Goal: Task Accomplishment & Management: Use online tool/utility

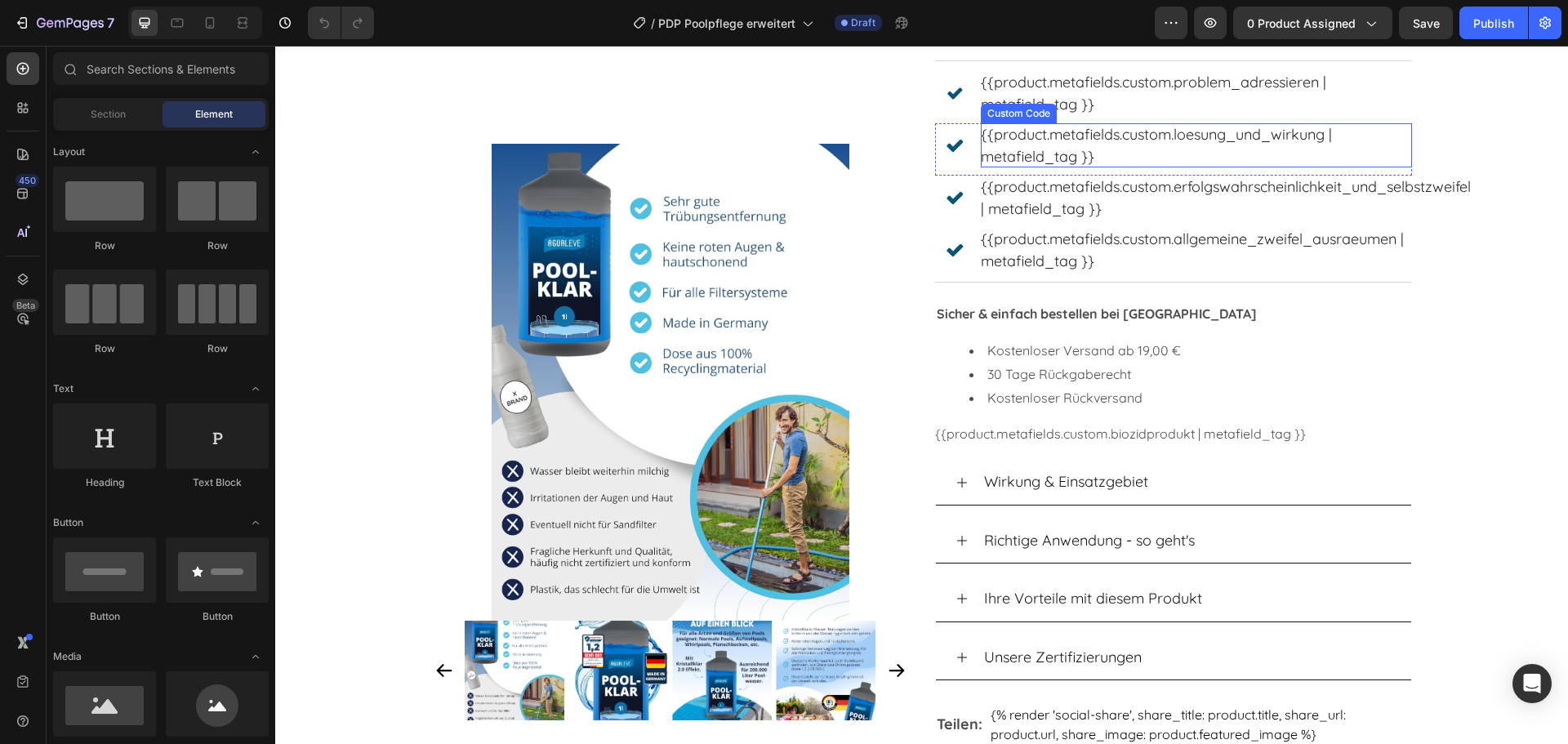
scroll to position [817, 0]
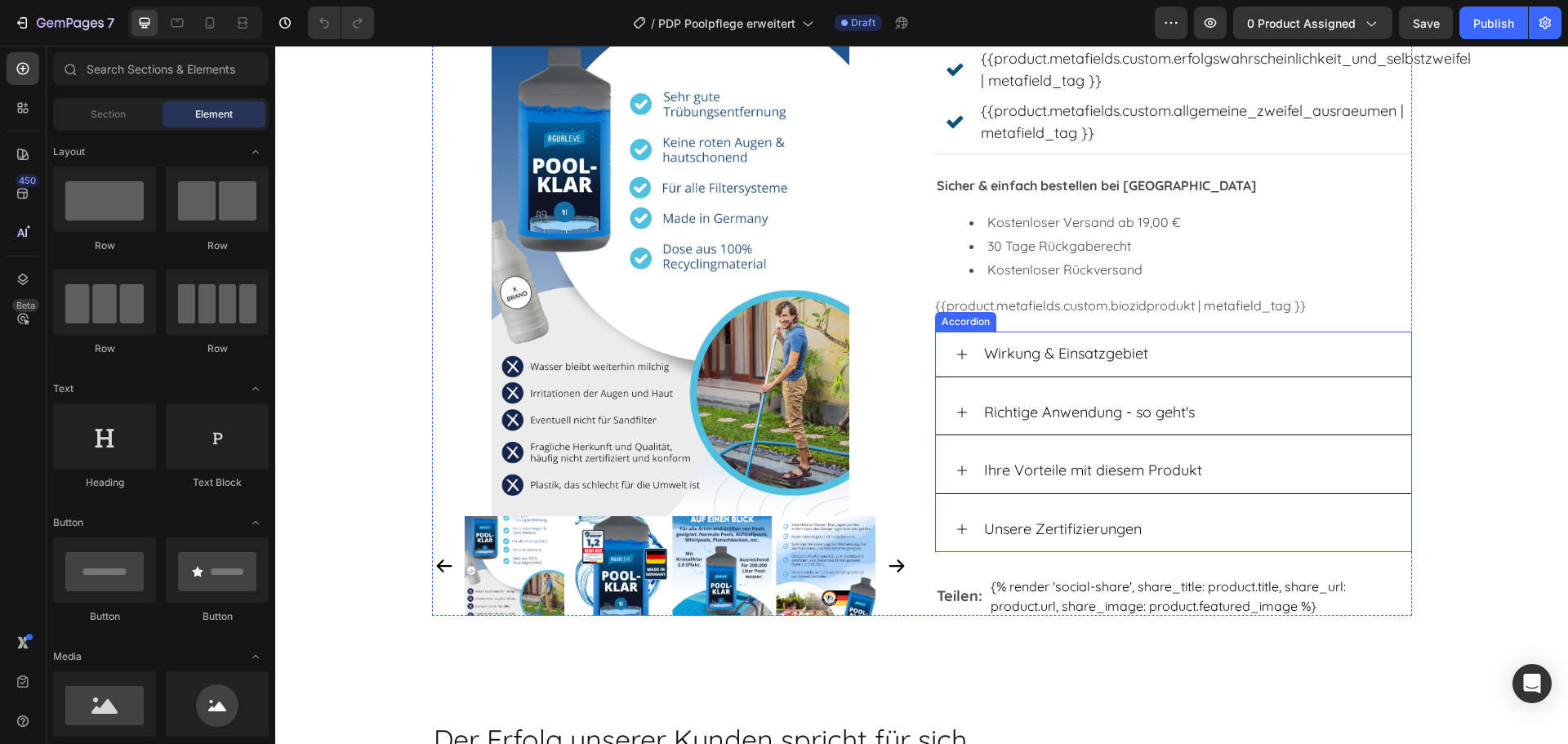
click at [958, 531] on icon at bounding box center [961, 529] width 13 height 13
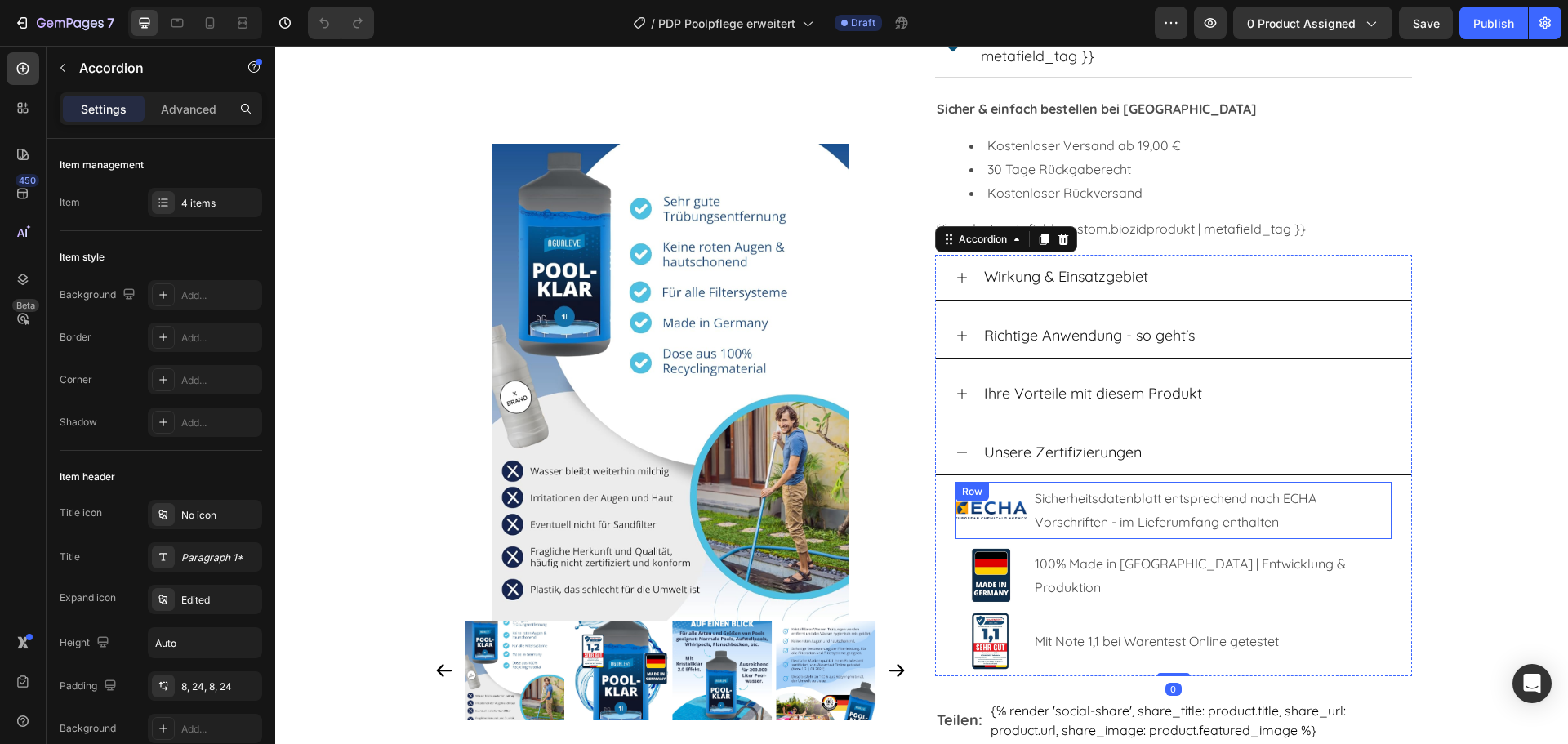
scroll to position [980, 0]
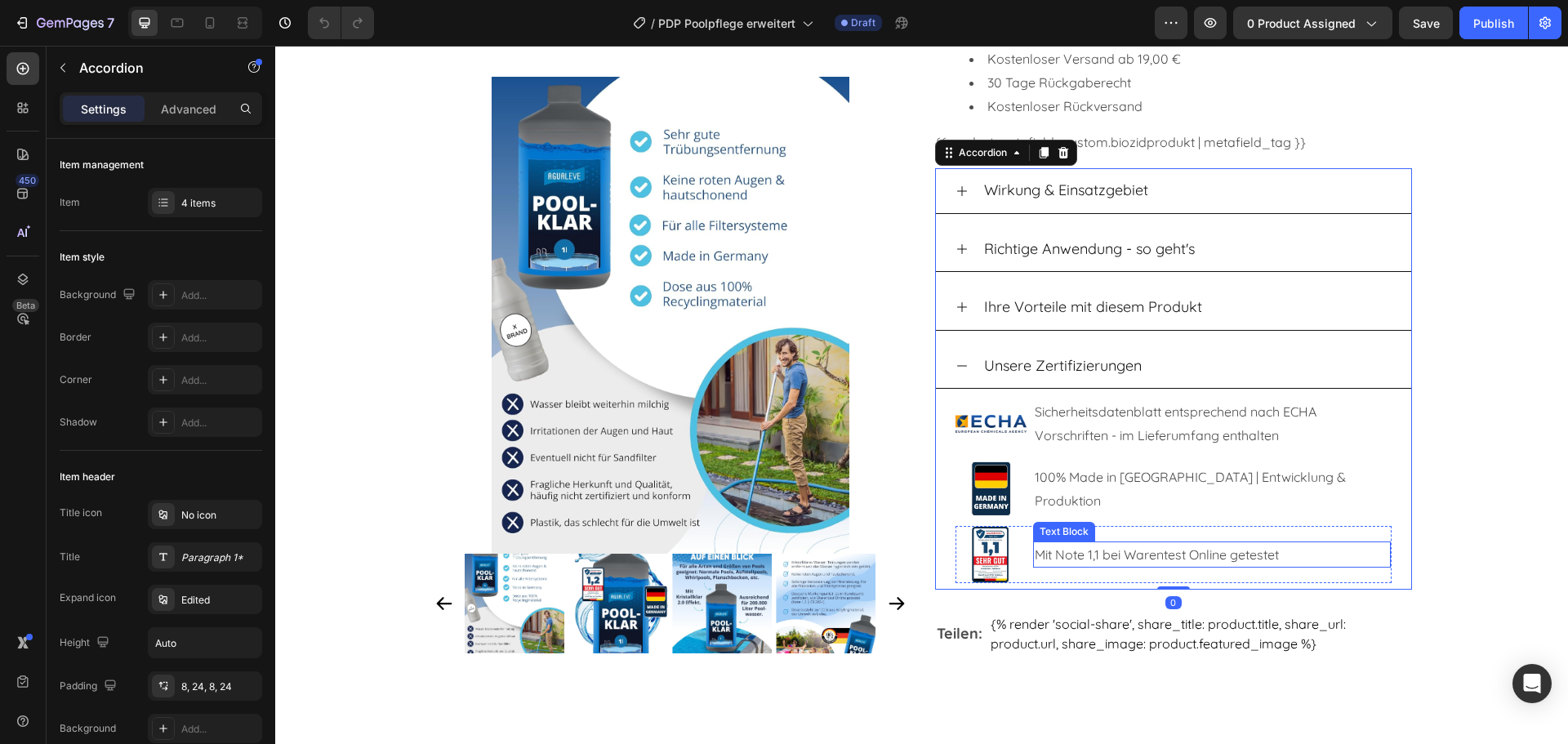
click at [1087, 559] on p "Mit Note 1,1 bei Warentest Online getestet" at bounding box center [1212, 555] width 354 height 24
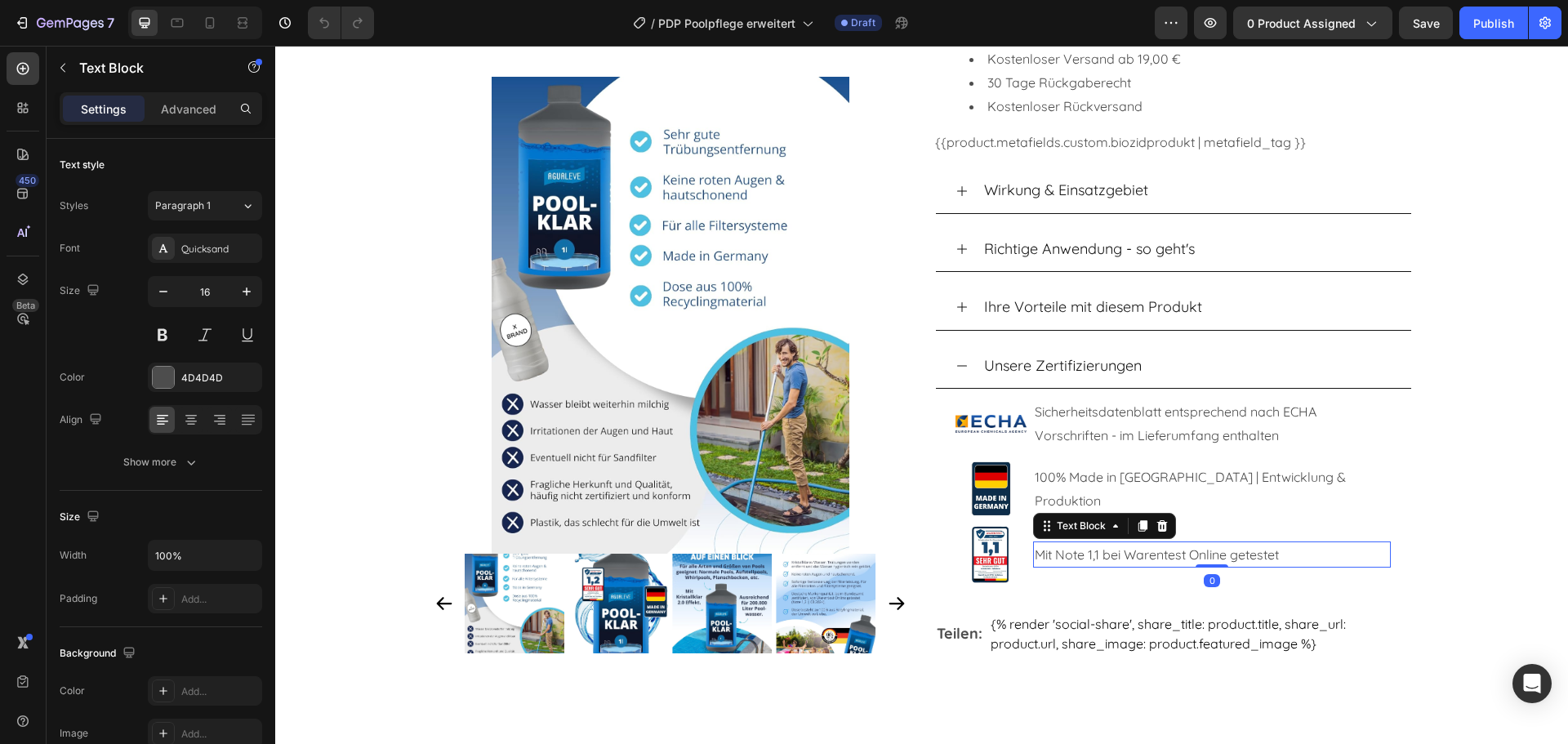
click at [1089, 560] on p "Mit Note 1,1 bei Warentest Online getestet" at bounding box center [1212, 555] width 354 height 24
click at [1095, 560] on p "Mit Note 1,1 bei Warentest Online getestet" at bounding box center [1212, 555] width 354 height 24
click at [1151, 554] on p "Mit Note 1,2 bei Warentest Online getestet" at bounding box center [1212, 555] width 354 height 24
click at [1286, 554] on p "Mit Note 1,2 bei Warentest Online getestet" at bounding box center [1212, 555] width 354 height 24
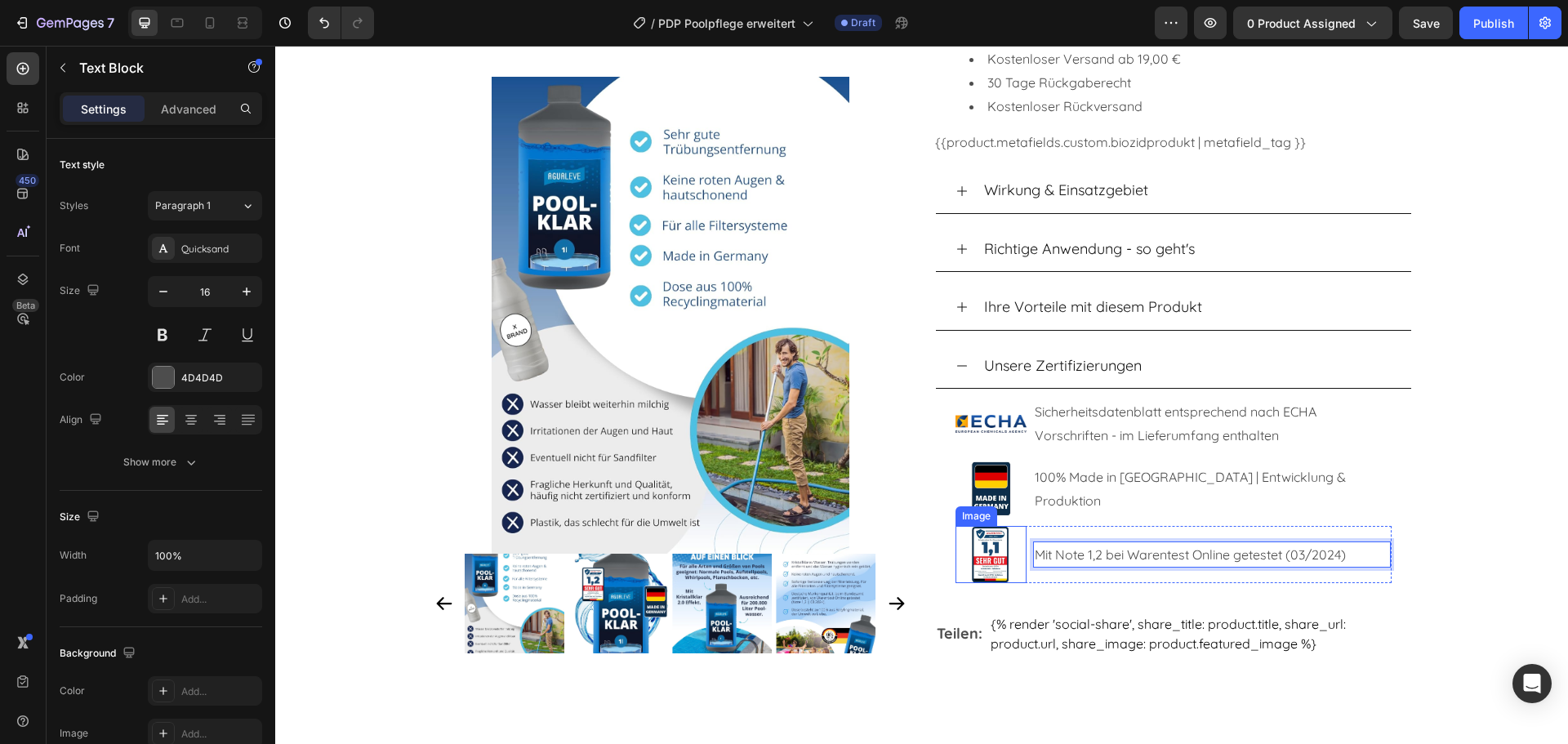
click at [977, 559] on img at bounding box center [991, 554] width 72 height 57
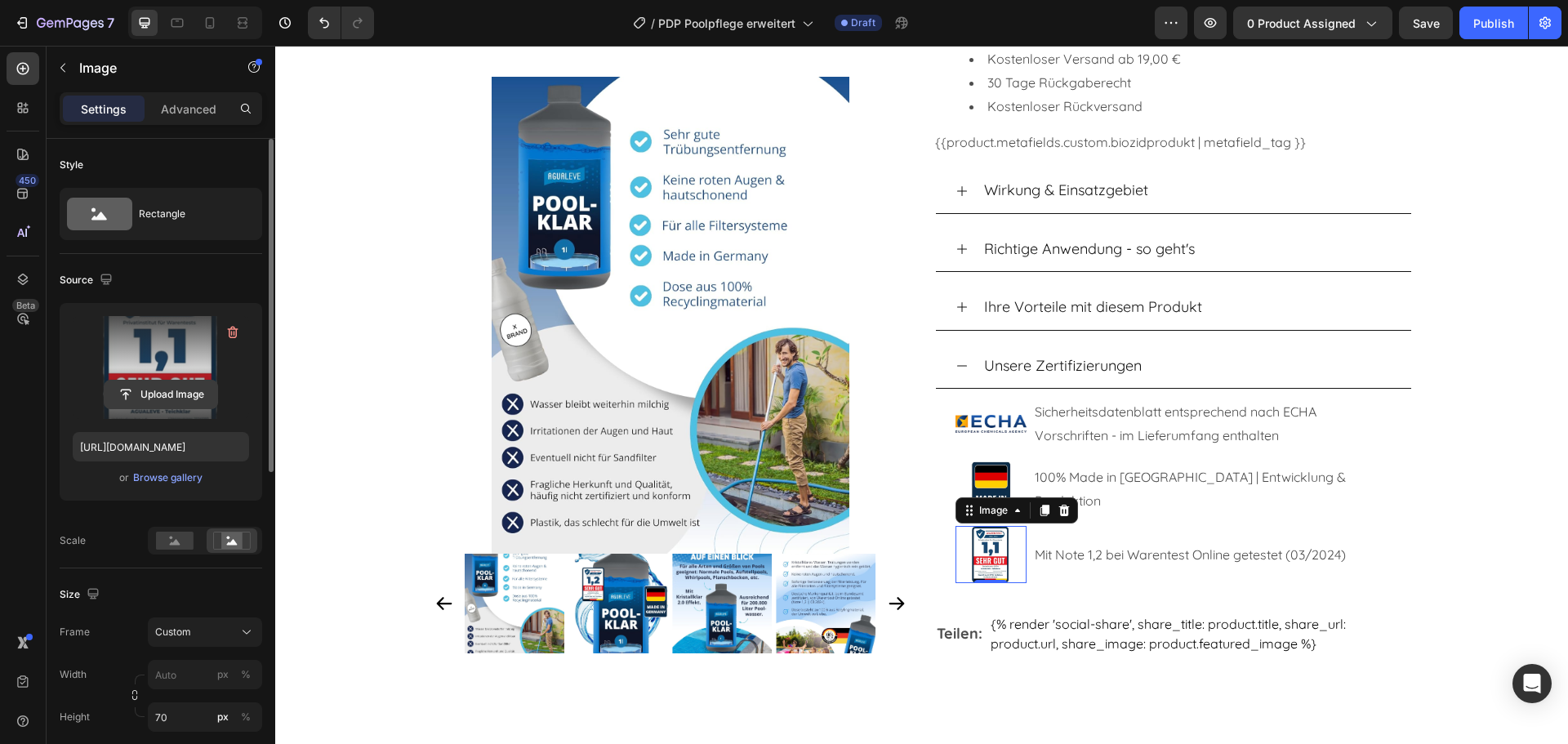
click at [167, 387] on input "file" at bounding box center [160, 394] width 112 height 27
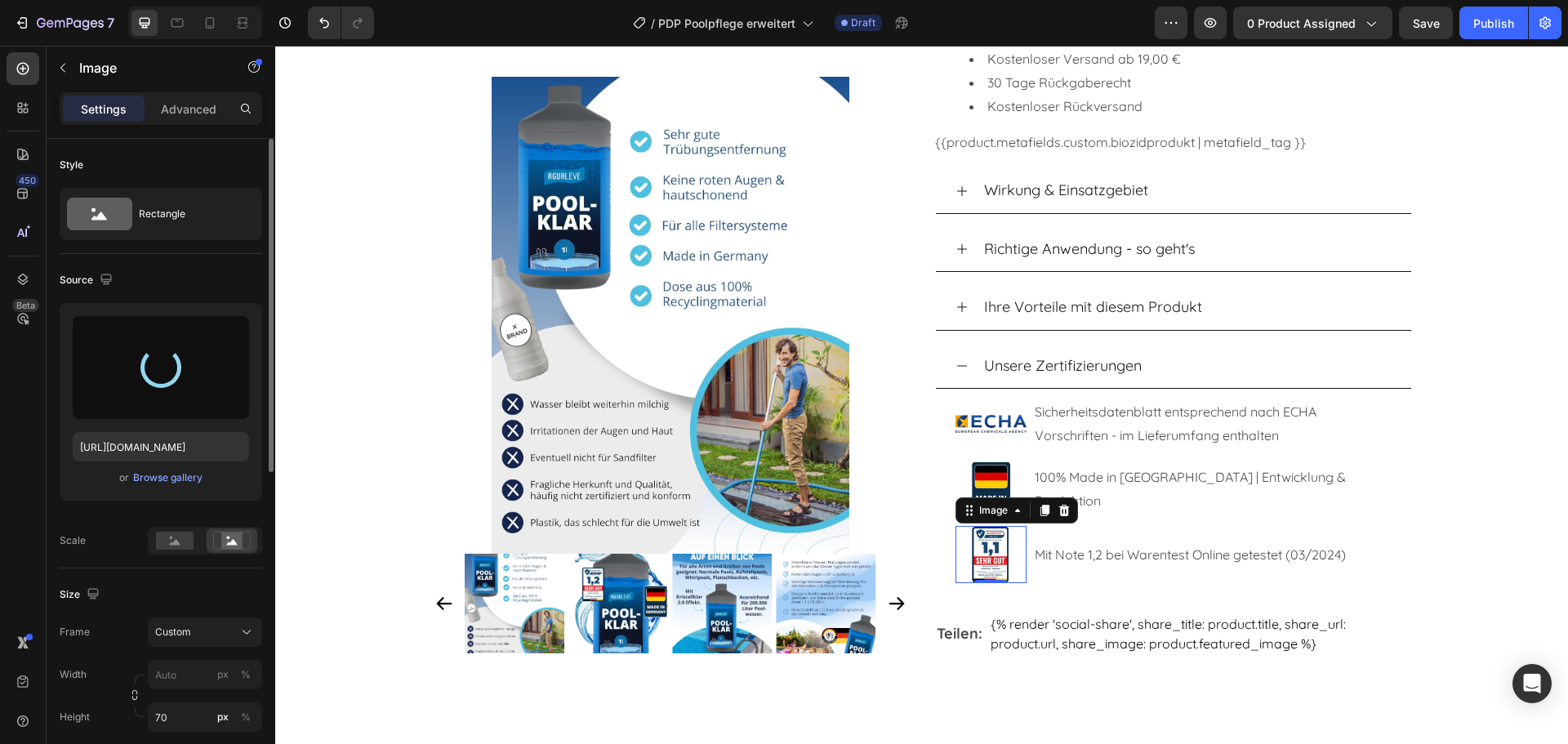
type input "[URL][DOMAIN_NAME]"
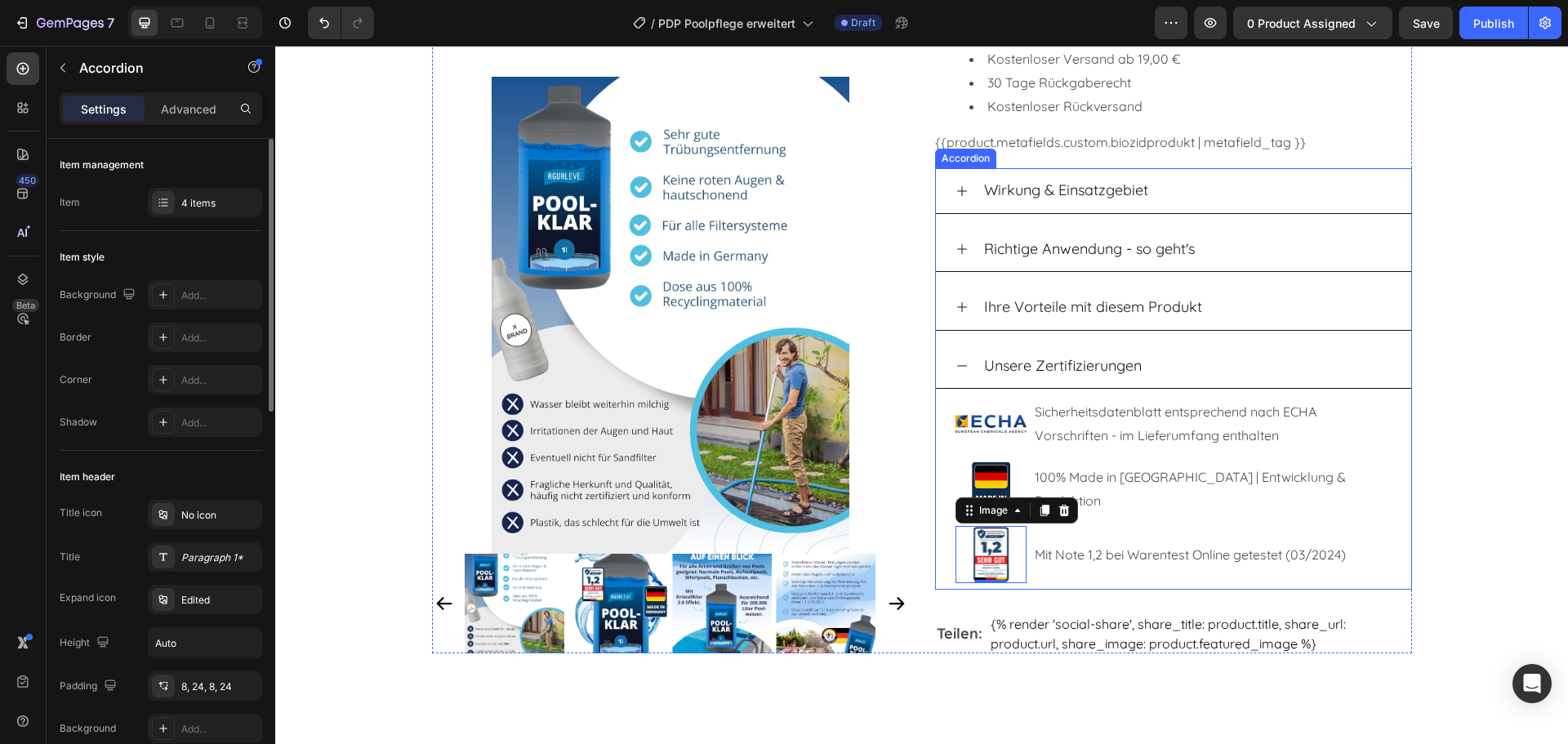
click at [1015, 300] on p "Ihre Vorteile mit diesem Produkt" at bounding box center [1093, 307] width 218 height 26
click at [955, 312] on icon at bounding box center [961, 306] width 13 height 13
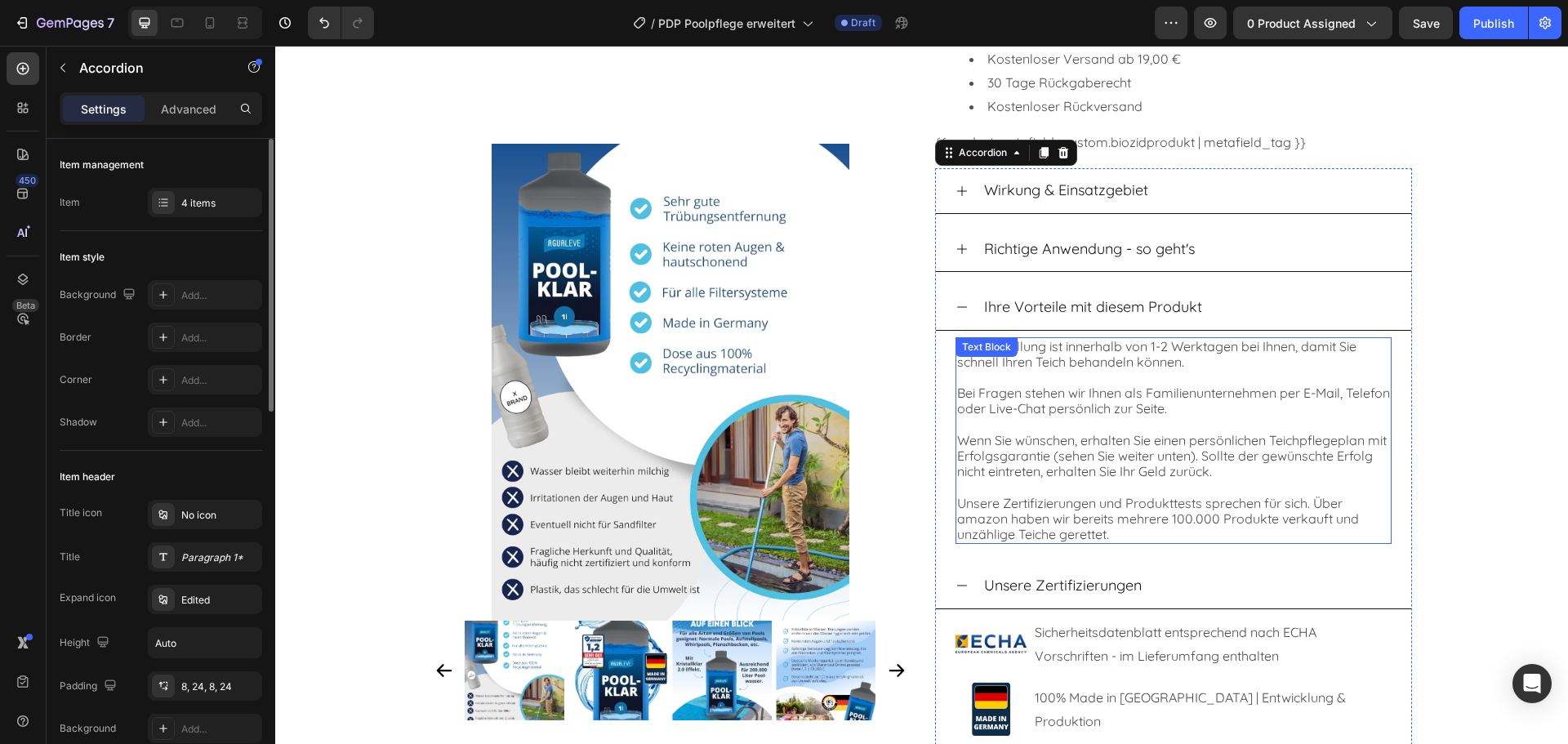
click at [1159, 369] on p "Ihre Bestellung ist innerhalb von 1-2 Werktagen bei Ihnen, damit Sie schnell Ih…" at bounding box center [1173, 354] width 433 height 31
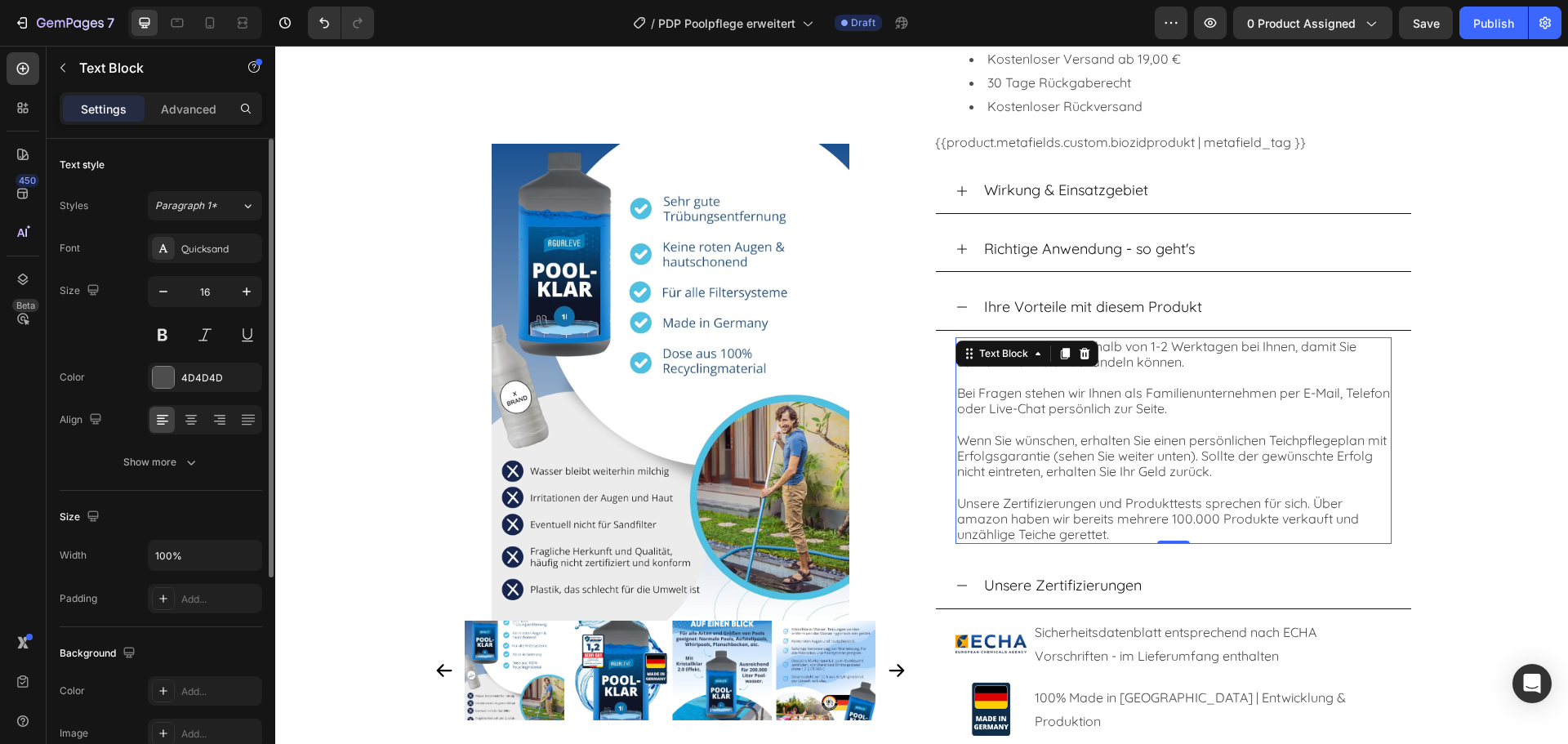
click at [1117, 464] on p "Wenn Sie wünschen, erhalten Sie einen persönlichen Teichpflegeplan mit Erfolgsg…" at bounding box center [1173, 456] width 433 height 47
click at [1059, 371] on p "Rich Text Editor. Editing area: main" at bounding box center [1173, 378] width 433 height 15
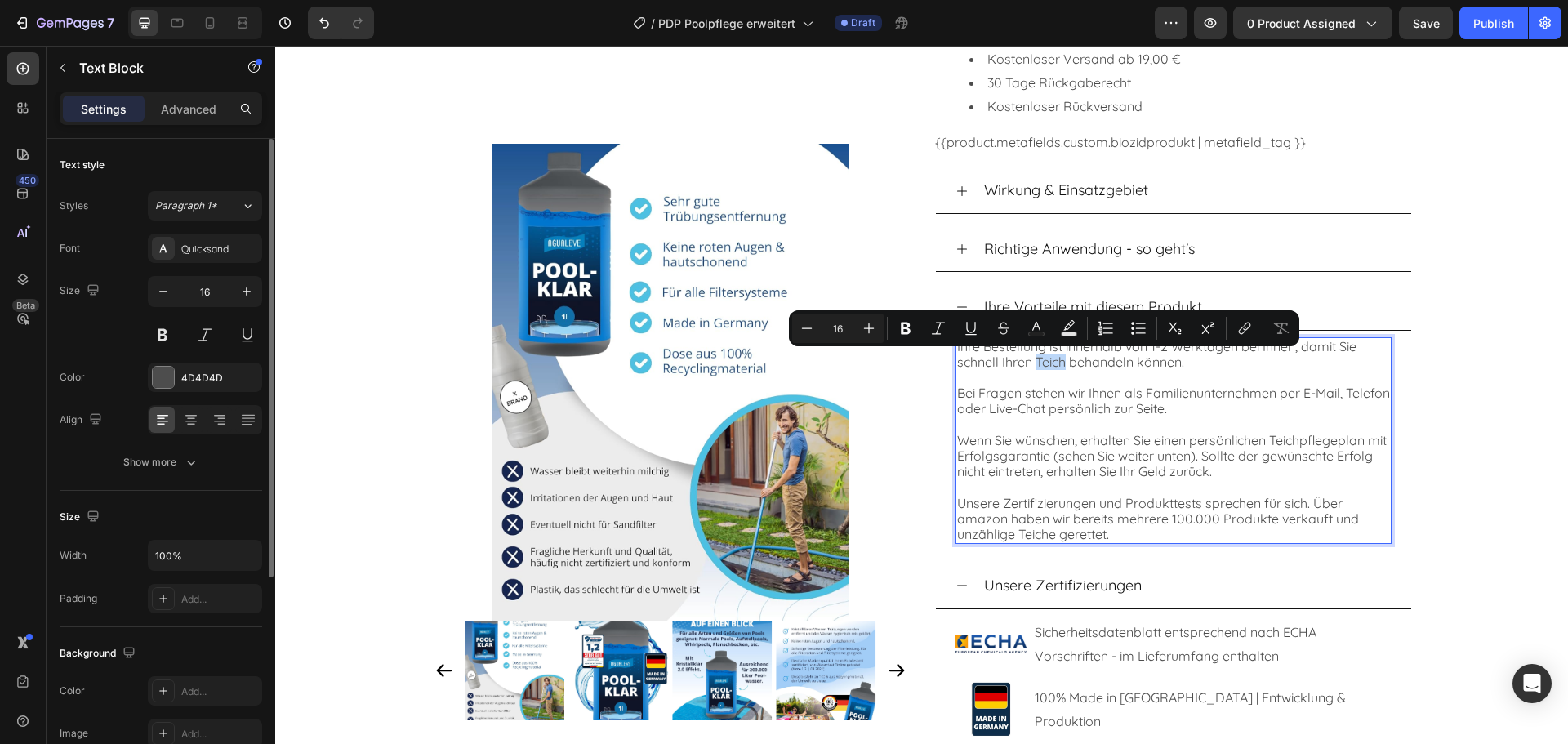
drag, startPoint x: 1059, startPoint y: 364, endPoint x: 1032, endPoint y: 366, distance: 27.1
click at [1032, 366] on p "Ihre Bestellung ist innerhalb von 1-2 Werktagen bei Ihnen, damit Sie schnell Ih…" at bounding box center [1173, 354] width 433 height 31
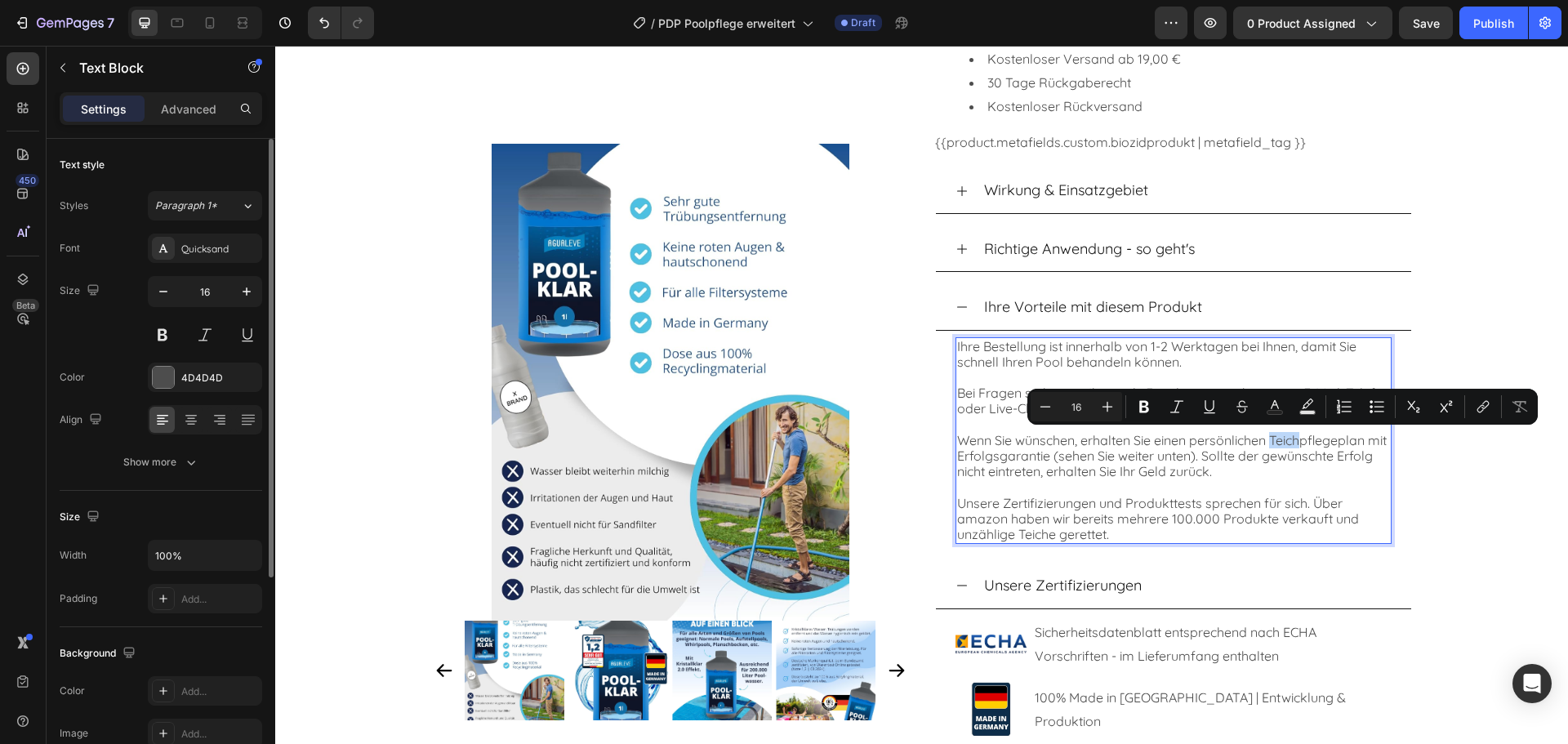
drag, startPoint x: 1271, startPoint y: 438, endPoint x: 1299, endPoint y: 445, distance: 28.9
click at [1299, 445] on p "Wenn Sie wünschen, erhalten Sie einen persönlichen Teichpflegeplan mit Erfolgsg…" at bounding box center [1173, 456] width 433 height 47
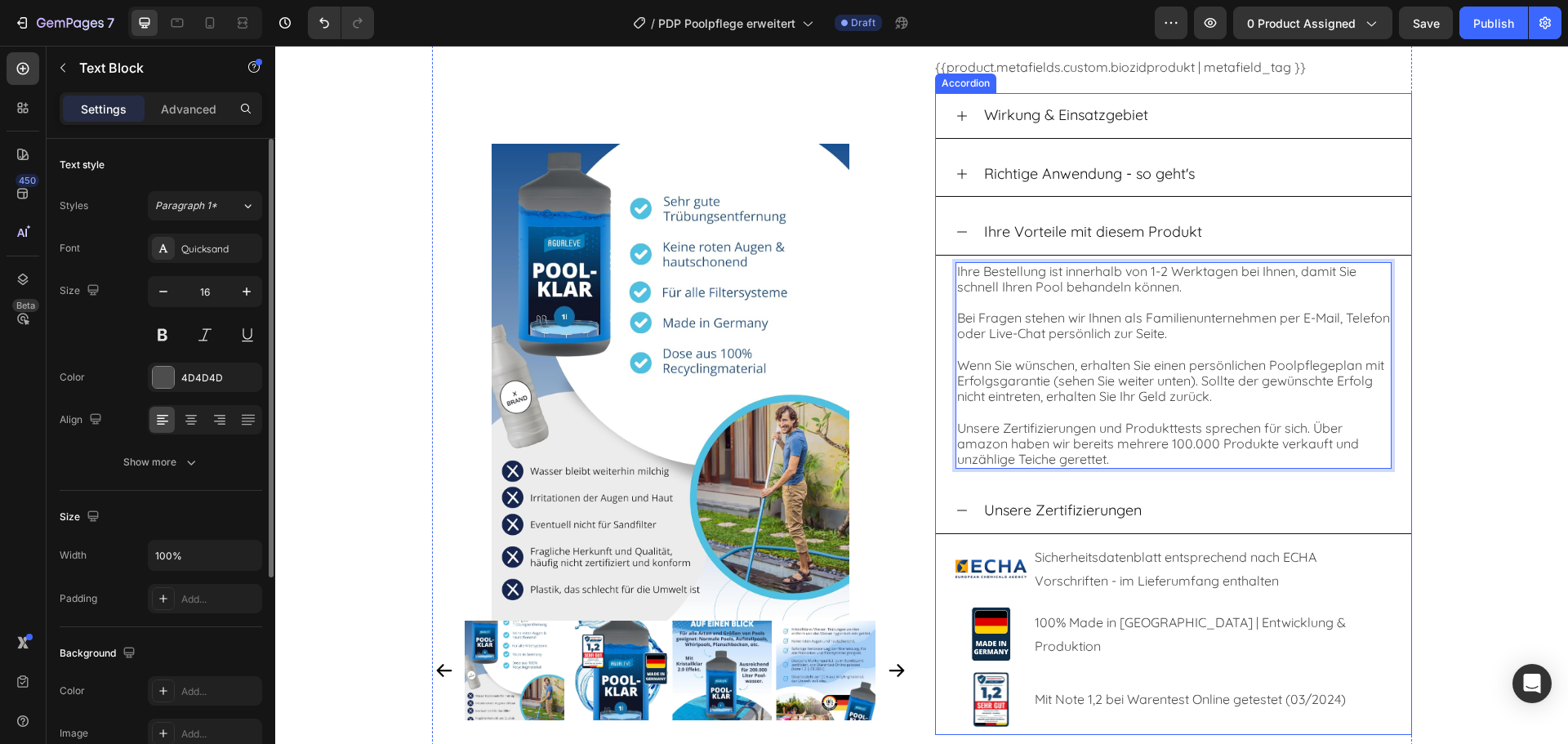
scroll to position [1062, 0]
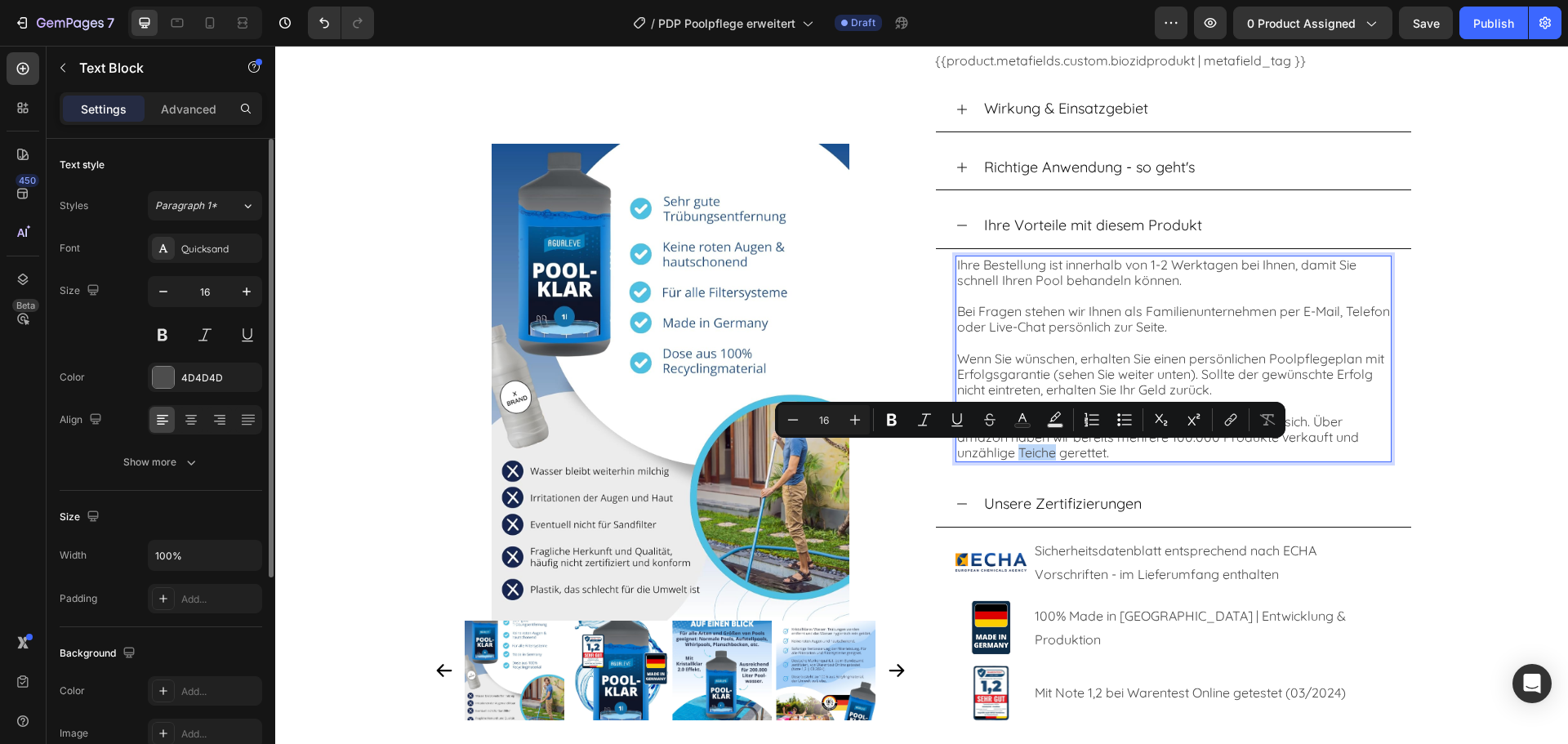
drag, startPoint x: 1050, startPoint y: 454, endPoint x: 1010, endPoint y: 457, distance: 40.1
click at [1010, 457] on p "Unsere Zertifizierungen und Produkttests sprechen für sich. Über amazon haben w…" at bounding box center [1173, 437] width 433 height 47
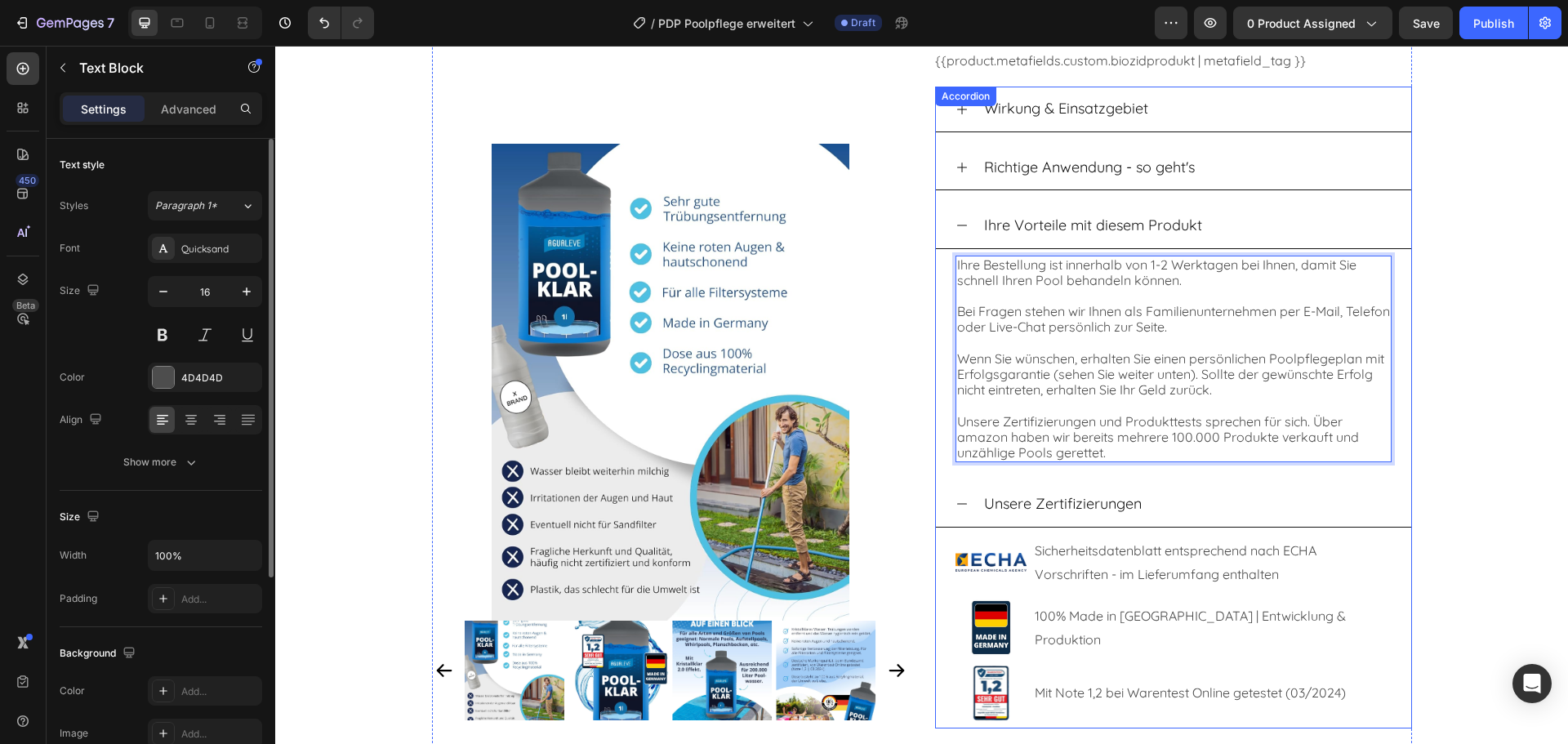
click at [947, 224] on div "Ihre Vorteile mit diesem Produkt" at bounding box center [1174, 226] width 475 height 45
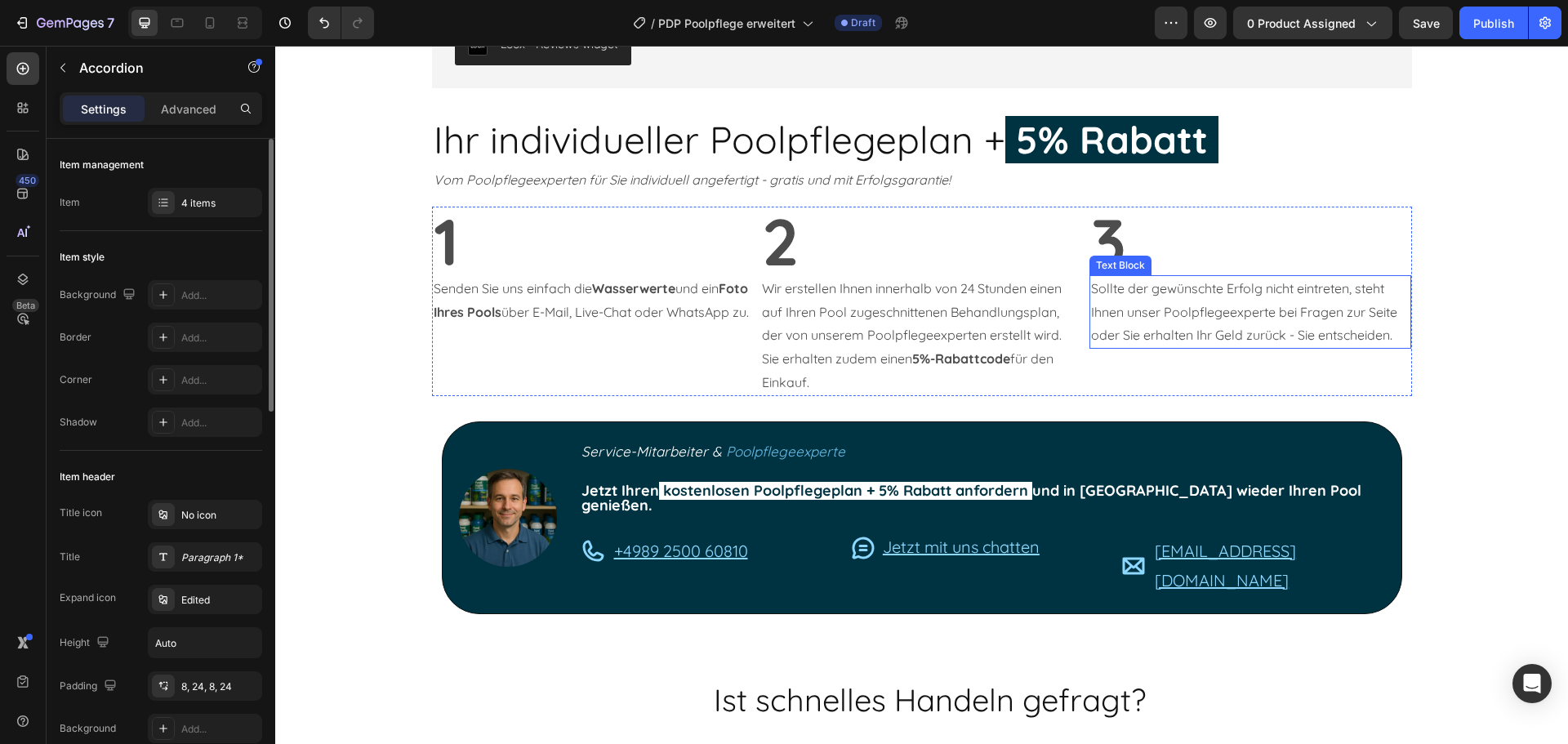
scroll to position [1797, 0]
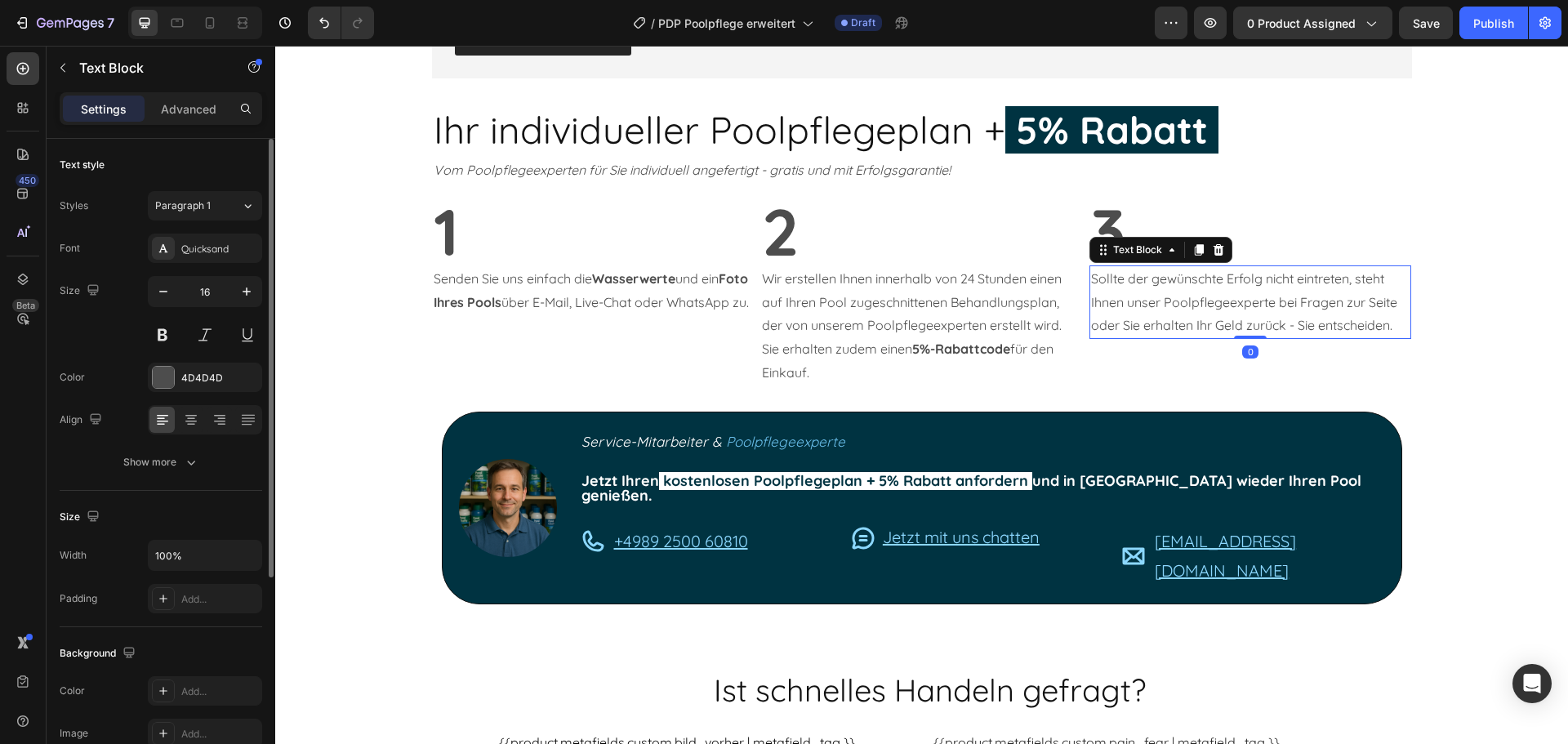
click at [1217, 316] on p "Sollte der gewünschte Erfolg nicht eintreten, steht Ihnen unser Poolpflegeexper…" at bounding box center [1250, 302] width 319 height 70
click at [1390, 280] on p "Sollte der gewünschte Erfolg nicht eintreten, steht Ihnen unser Poolpflegeexper…" at bounding box center [1250, 302] width 319 height 70
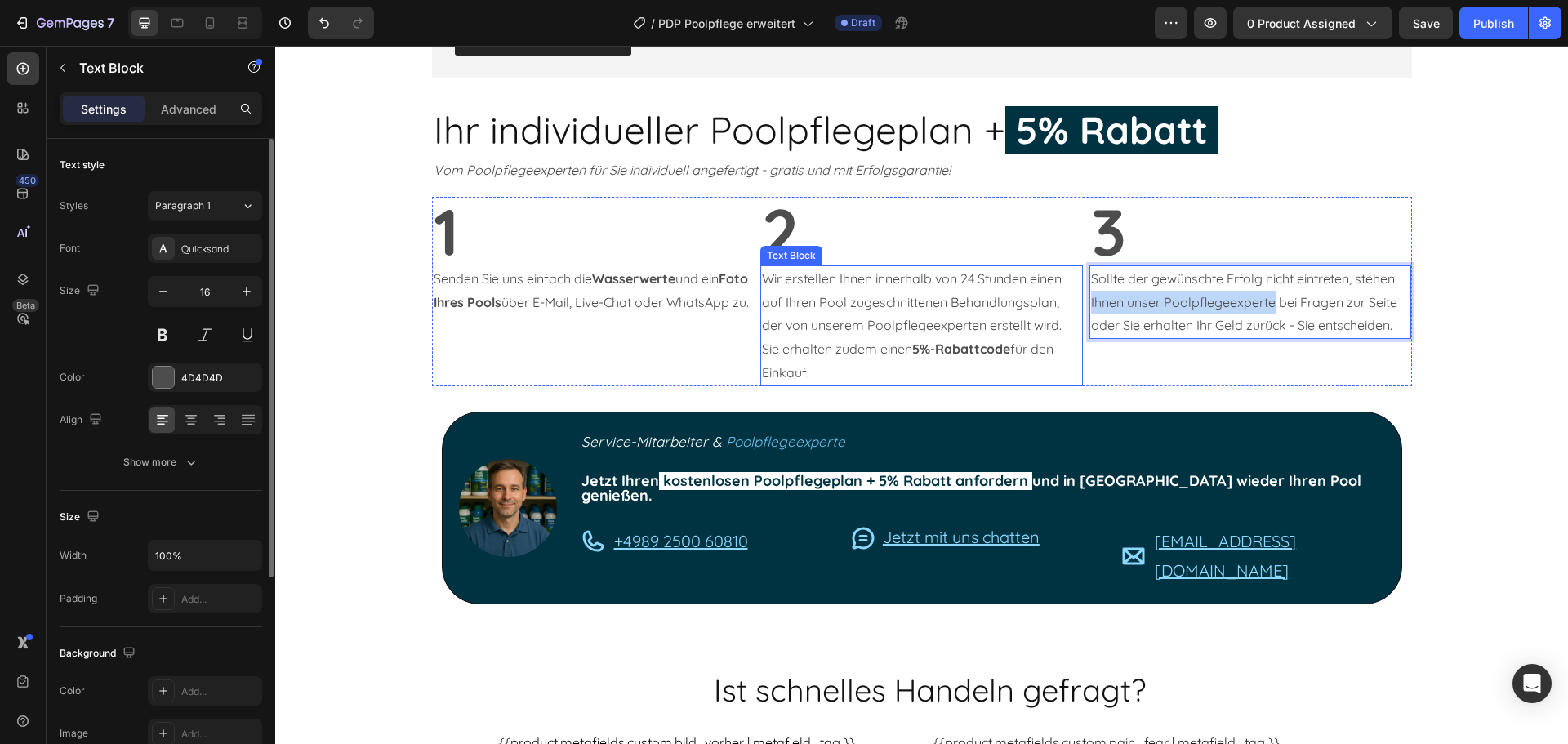
drag, startPoint x: 1267, startPoint y: 304, endPoint x: 1075, endPoint y: 306, distance: 192.0
click at [1075, 306] on div "1 Text Block Senden Sie uns einfach die Wasserwerte und ein Foto Ihres Pools üb…" at bounding box center [922, 291] width 980 height 190
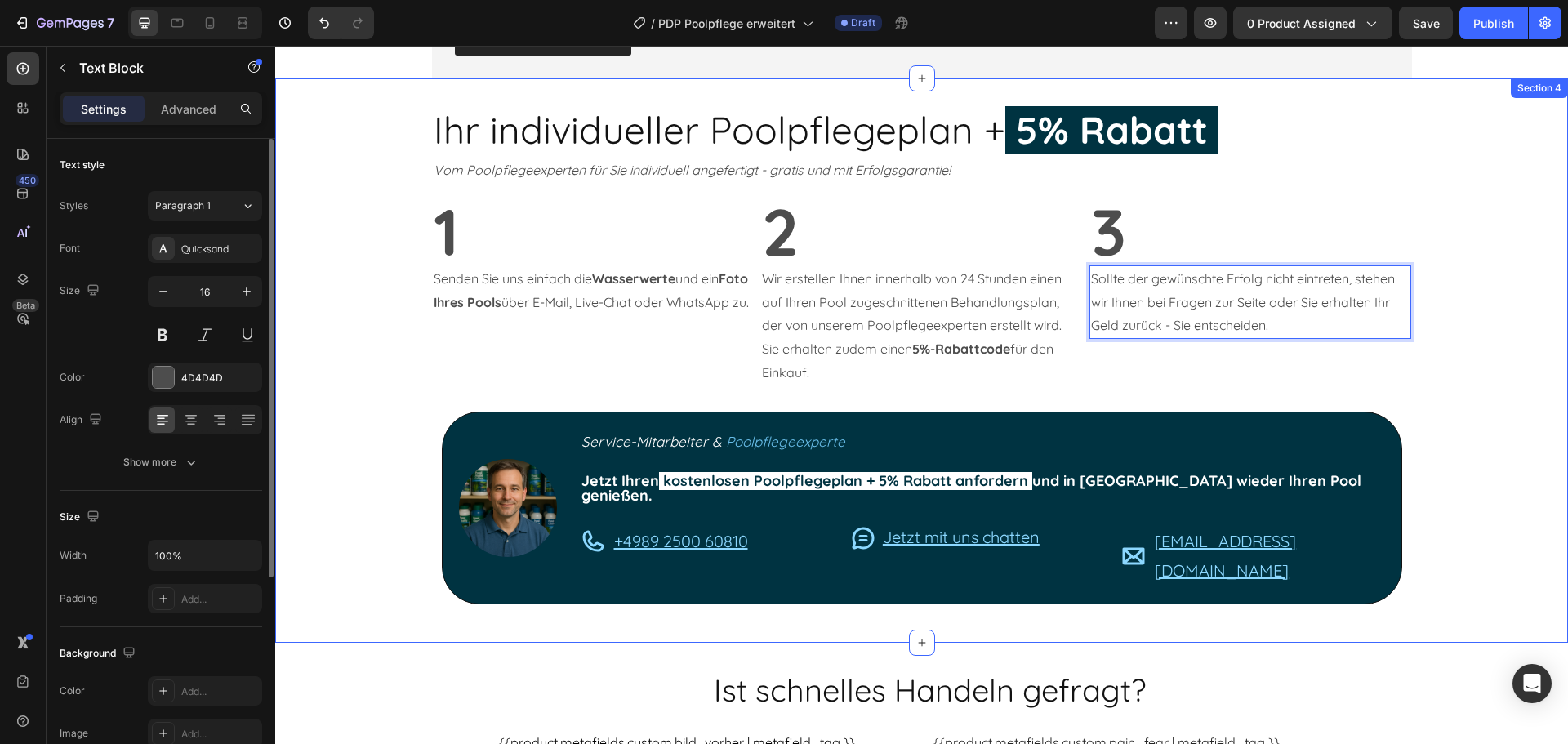
click at [1473, 317] on div "Ihr individueller Poolpflegeplan + 5% Rabatt Heading Vom Poolpflegeexperten für…" at bounding box center [922, 360] width 1293 height 511
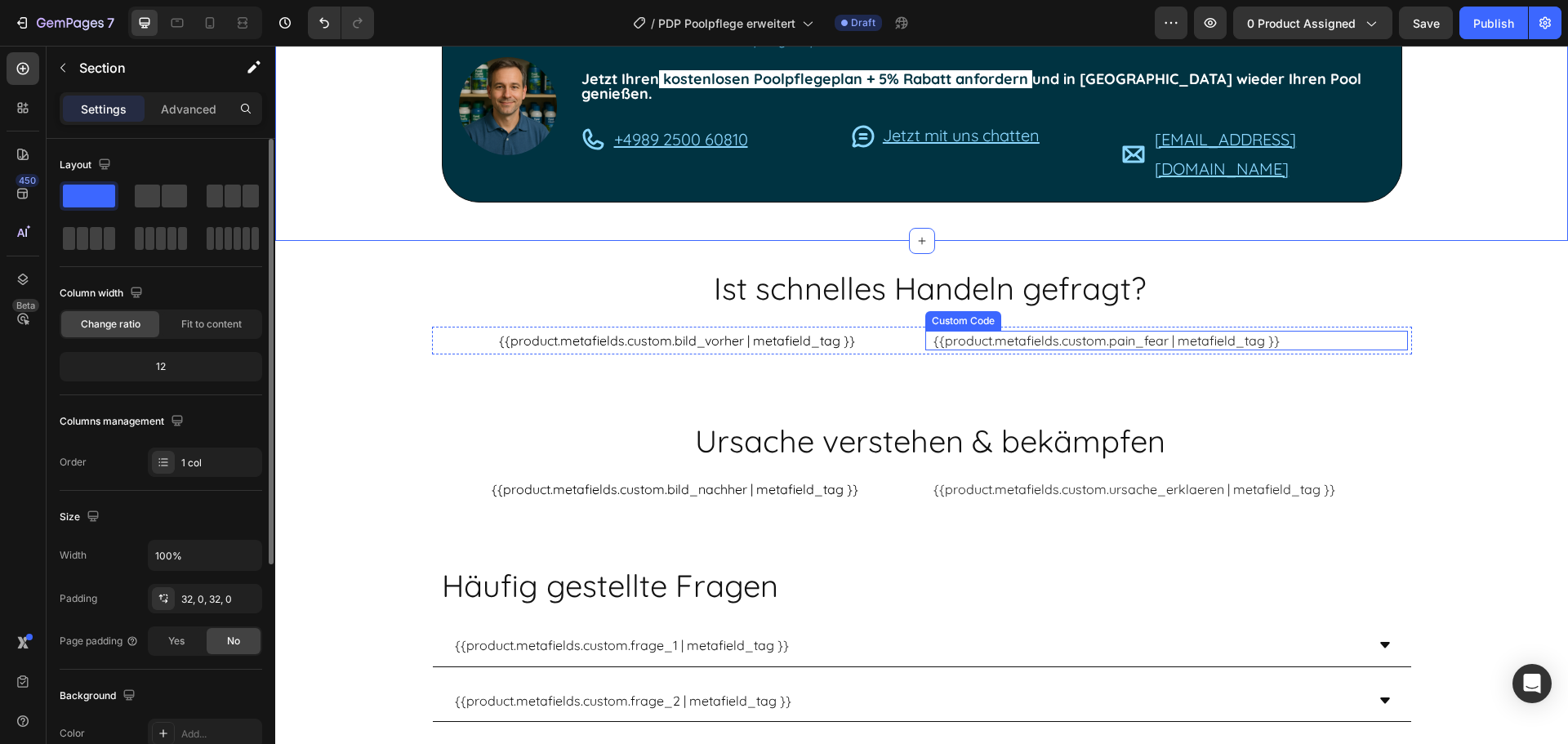
scroll to position [2205, 0]
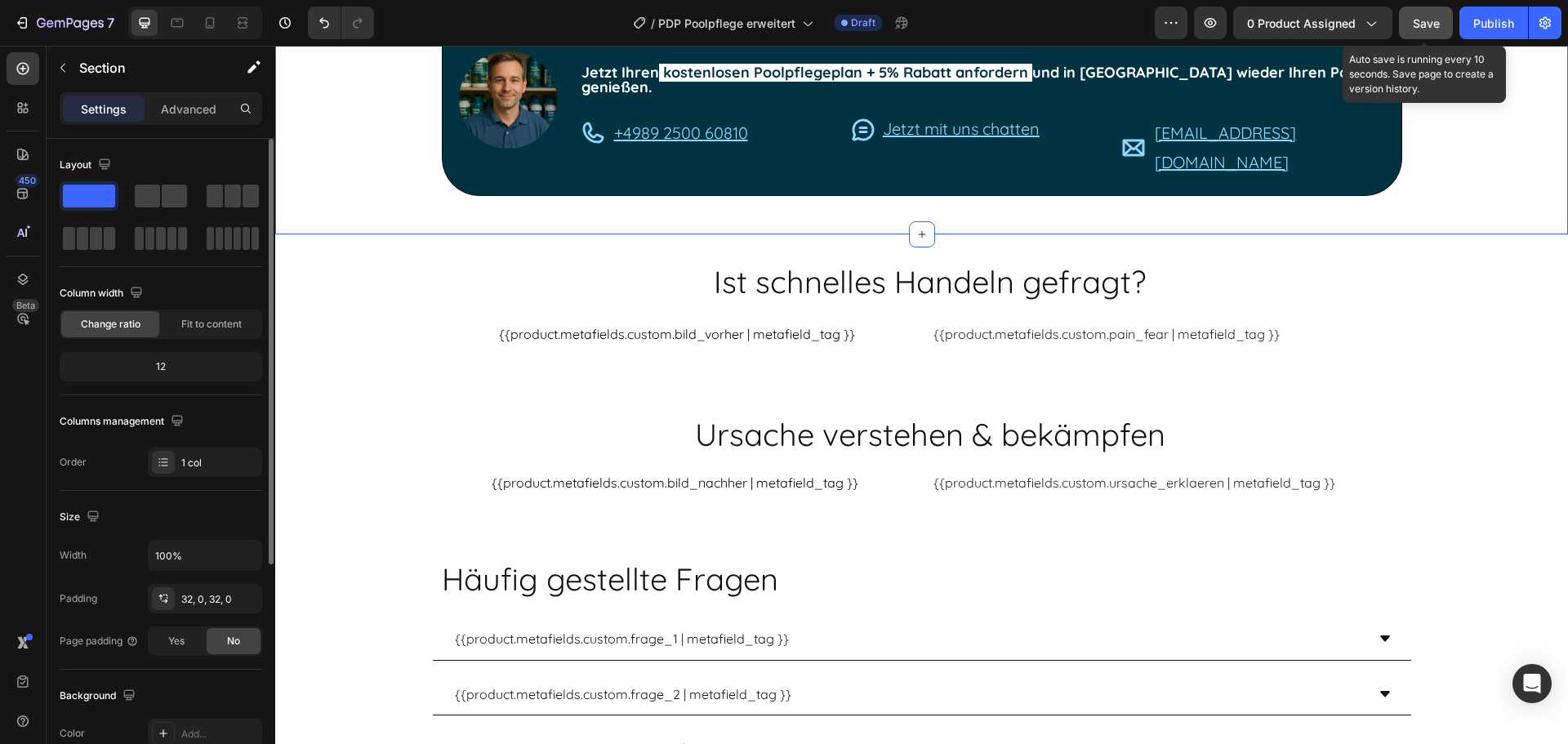
click at [1427, 24] on span "Save" at bounding box center [1426, 23] width 27 height 14
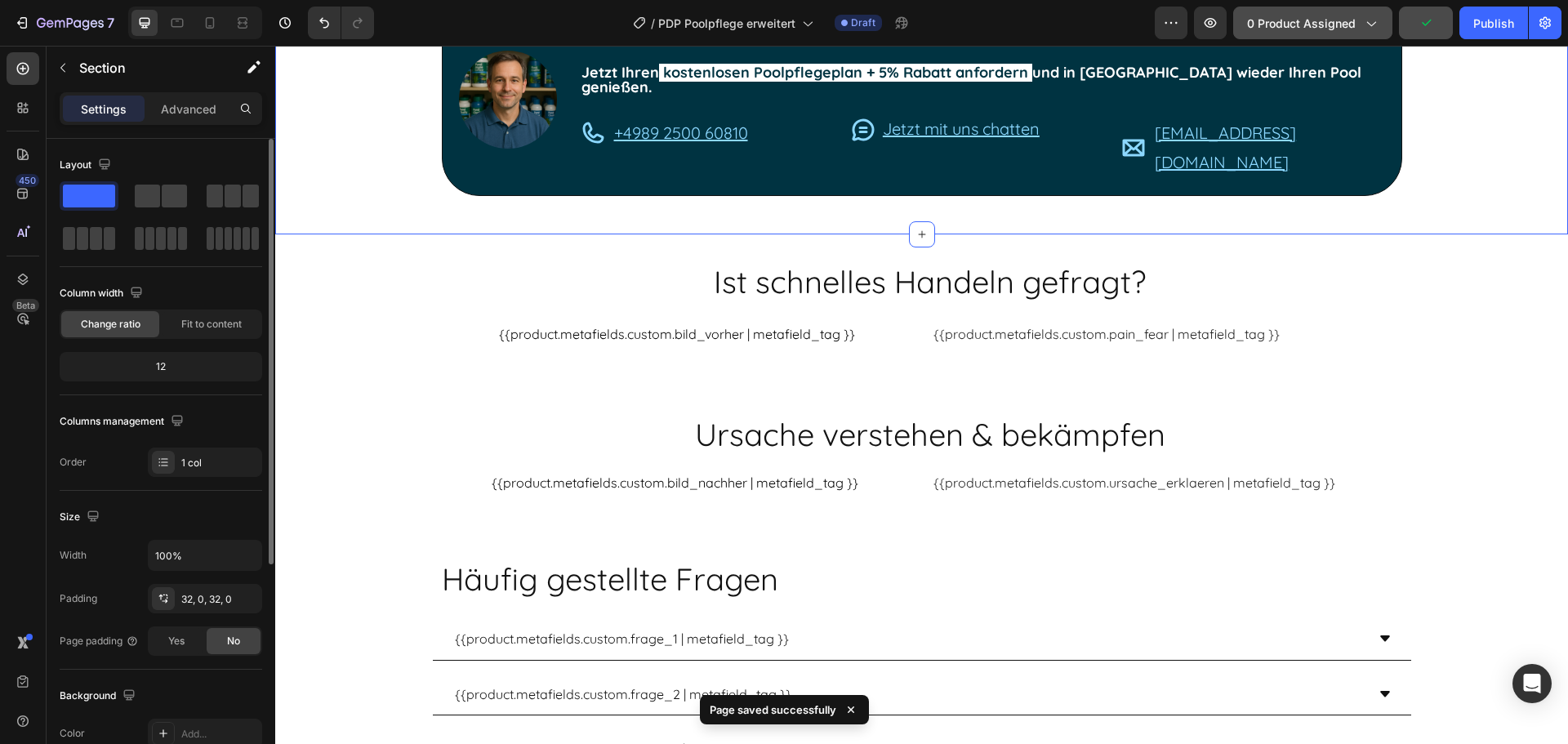
click at [1359, 25] on div "0 product assigned" at bounding box center [1312, 23] width 131 height 17
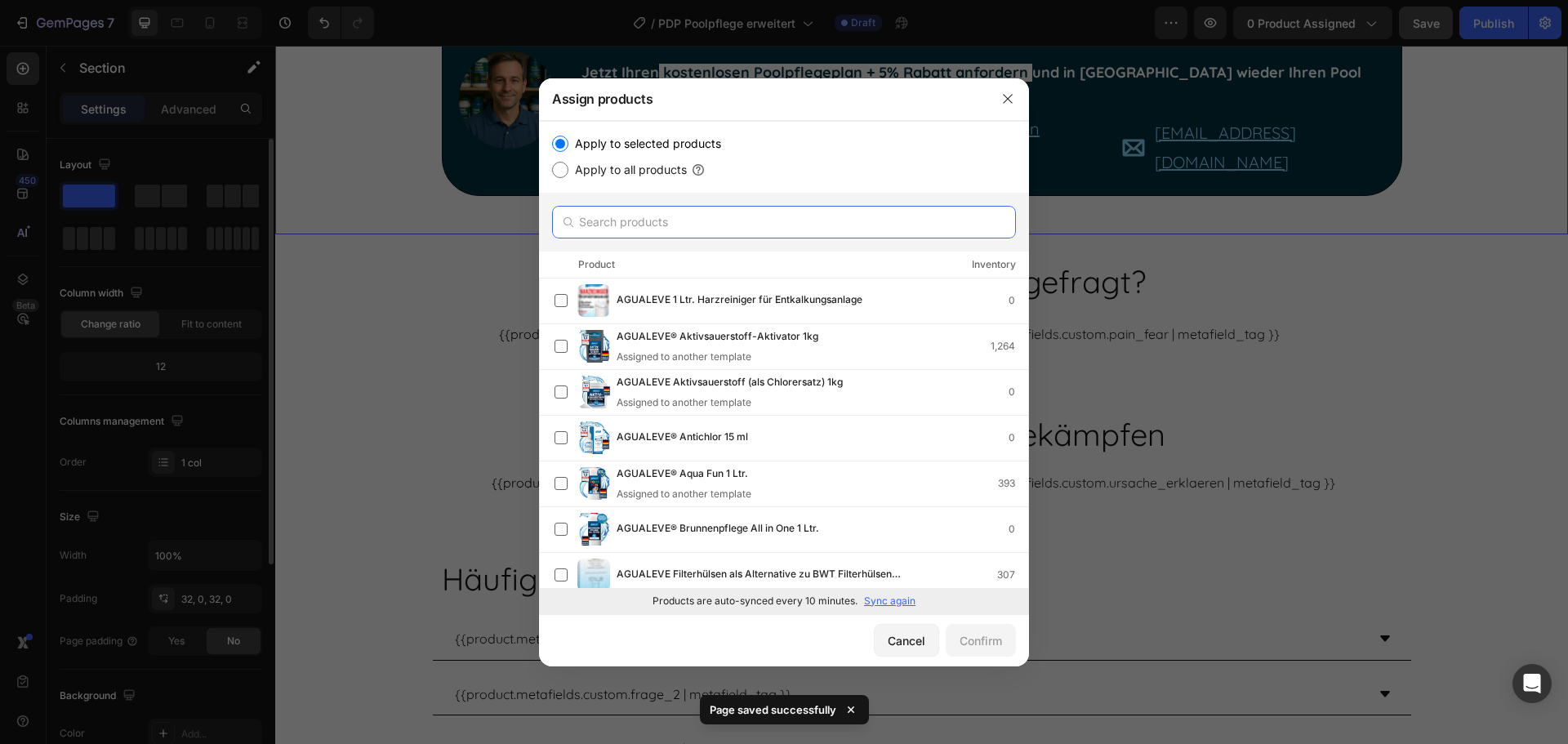
click at [592, 220] on input "text" at bounding box center [784, 222] width 464 height 33
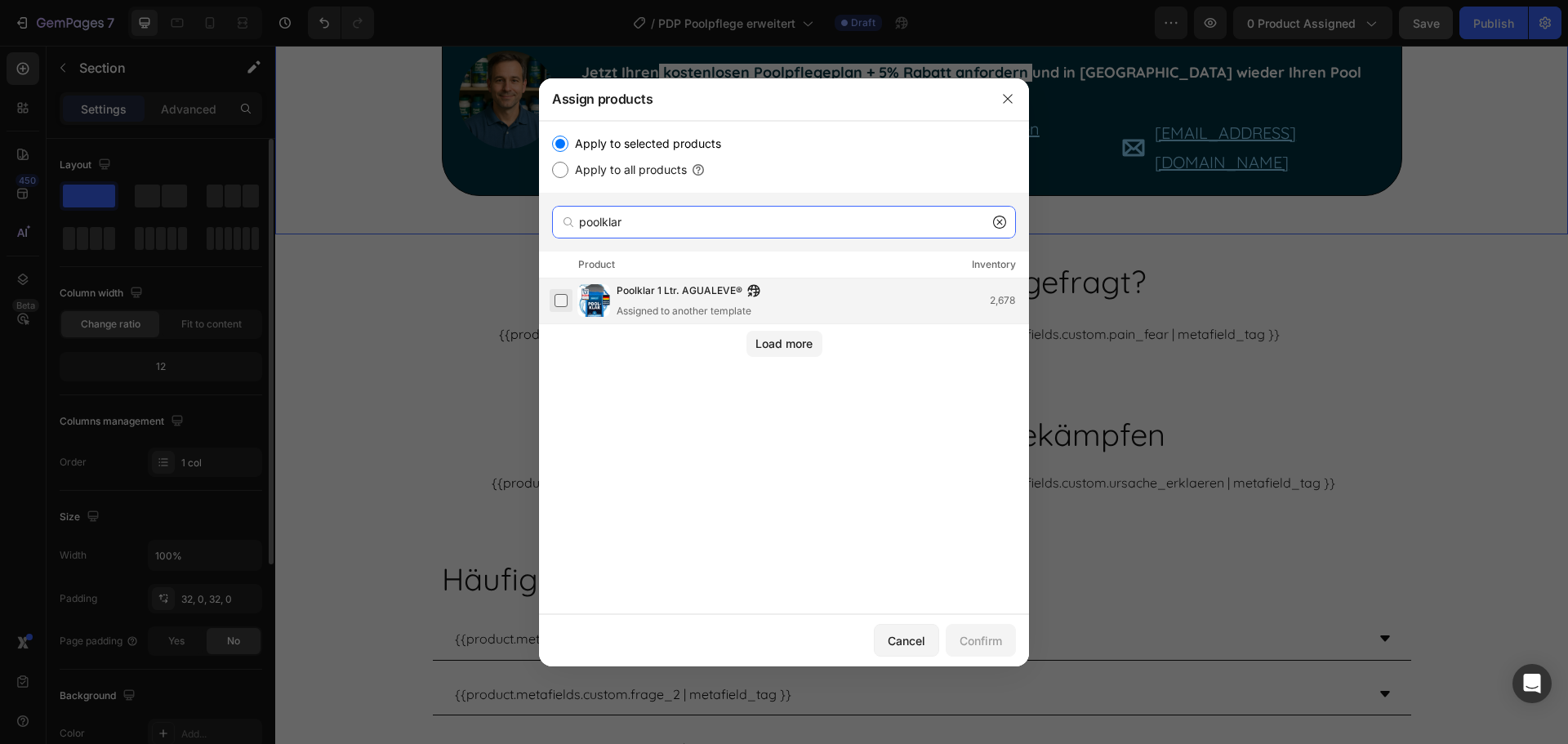
type input "poolklar"
click at [561, 297] on label at bounding box center [560, 300] width 13 height 13
click at [996, 641] on div "Confirm" at bounding box center [980, 641] width 42 height 17
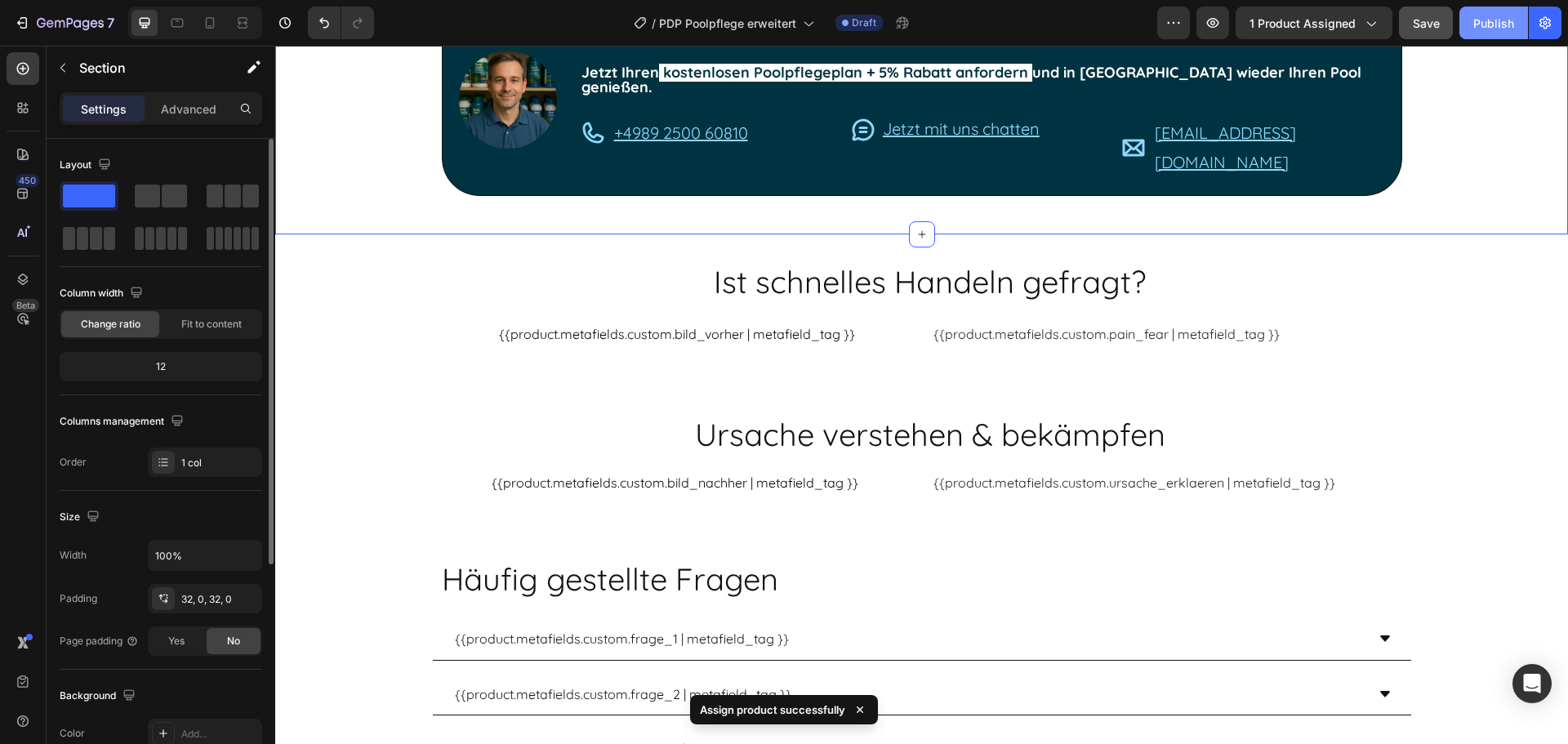
click at [1489, 23] on div "Publish" at bounding box center [1494, 23] width 41 height 17
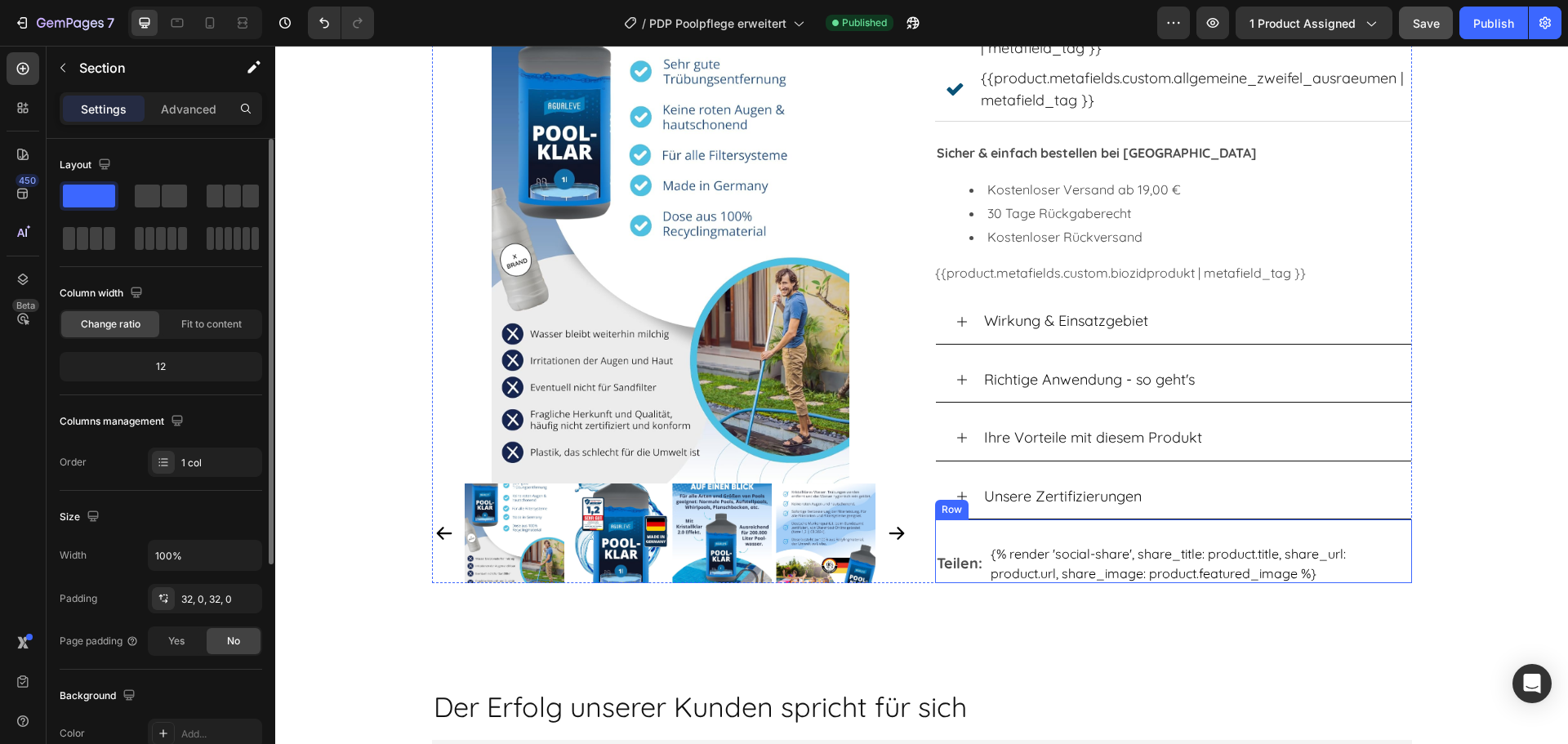
scroll to position [898, 0]
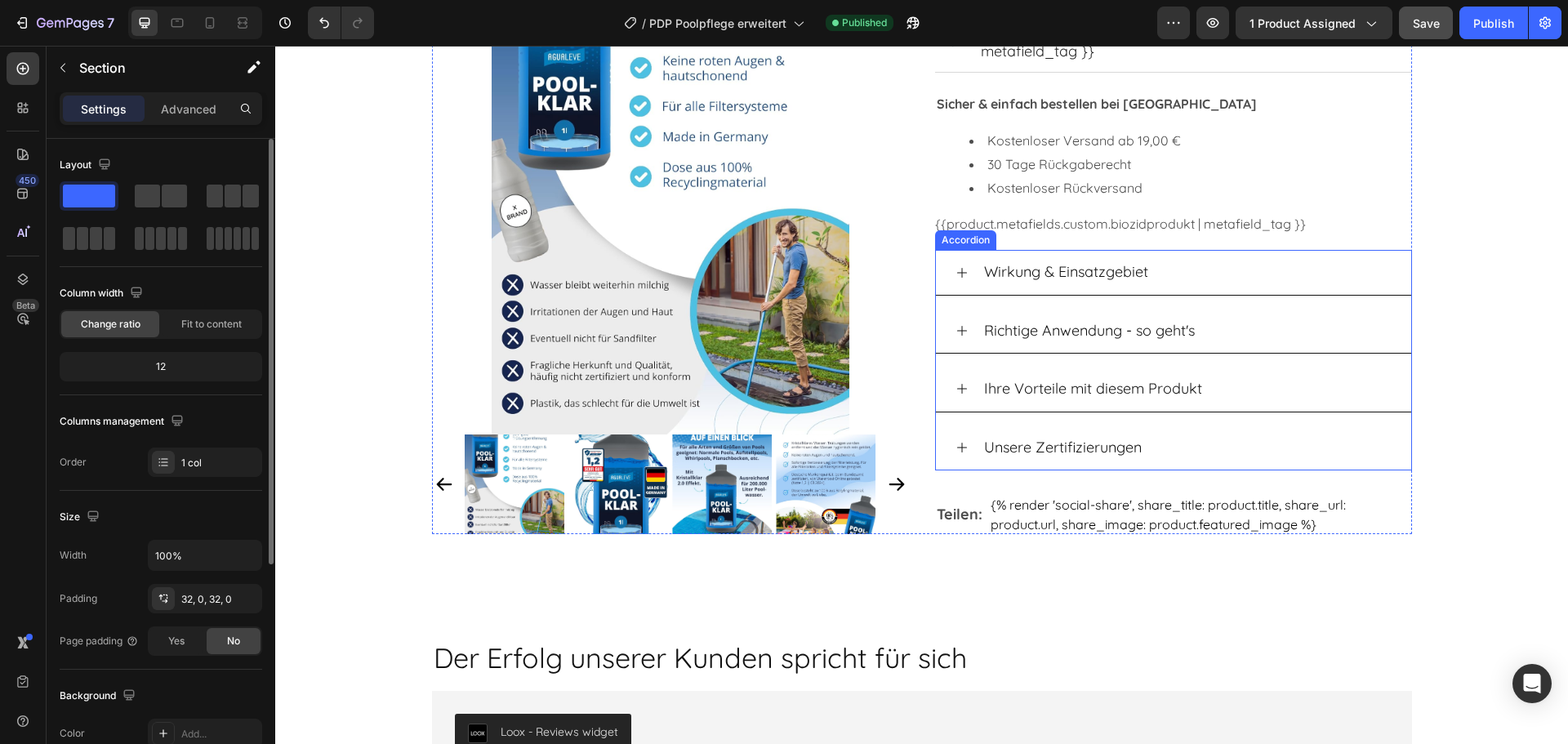
click at [1037, 370] on div "Ihre Vorteile mit diesem Produkt" at bounding box center [1174, 389] width 475 height 45
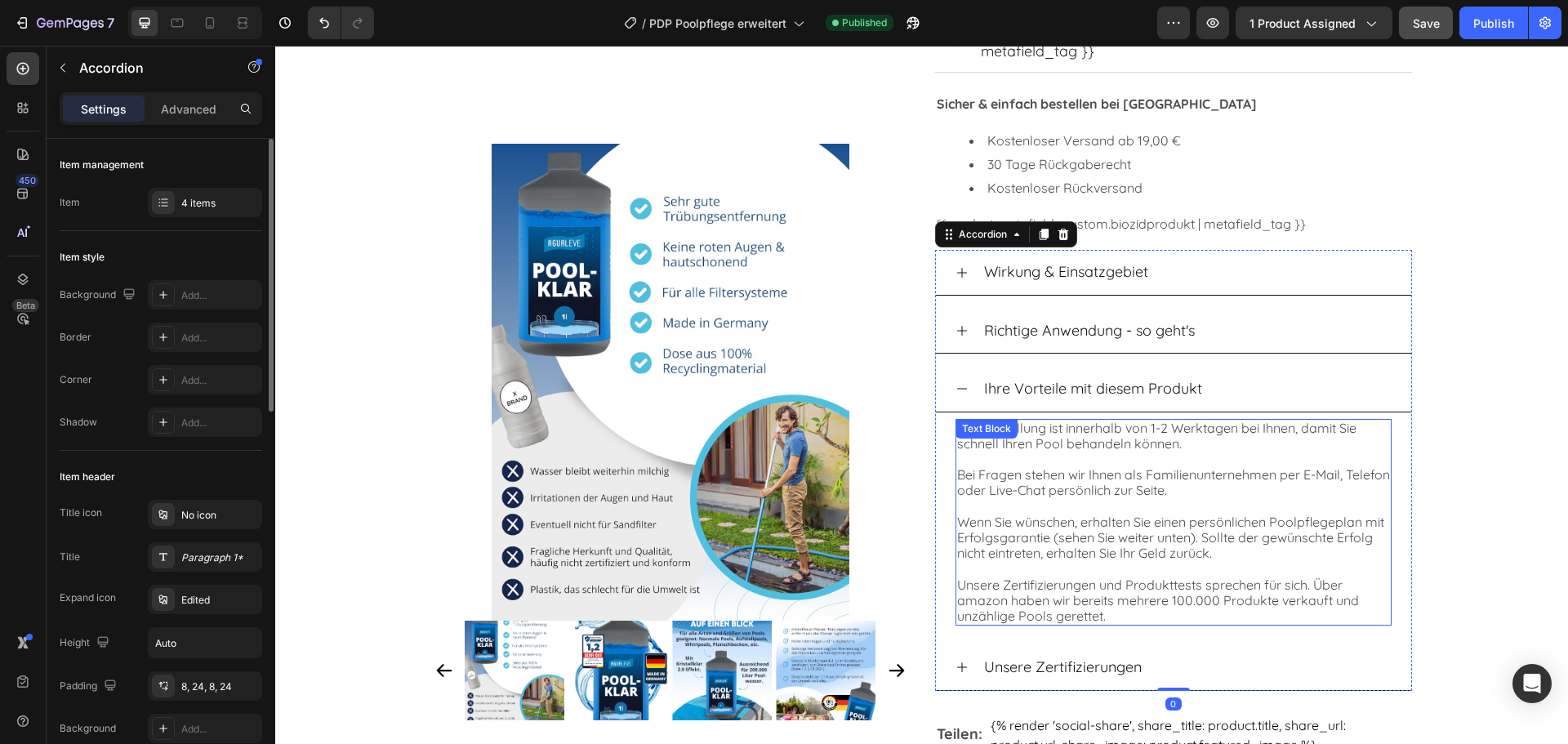
click at [1116, 598] on p "Unsere Zertifizierungen und Produkttests sprechen für sich. Über amazon haben w…" at bounding box center [1173, 601] width 433 height 47
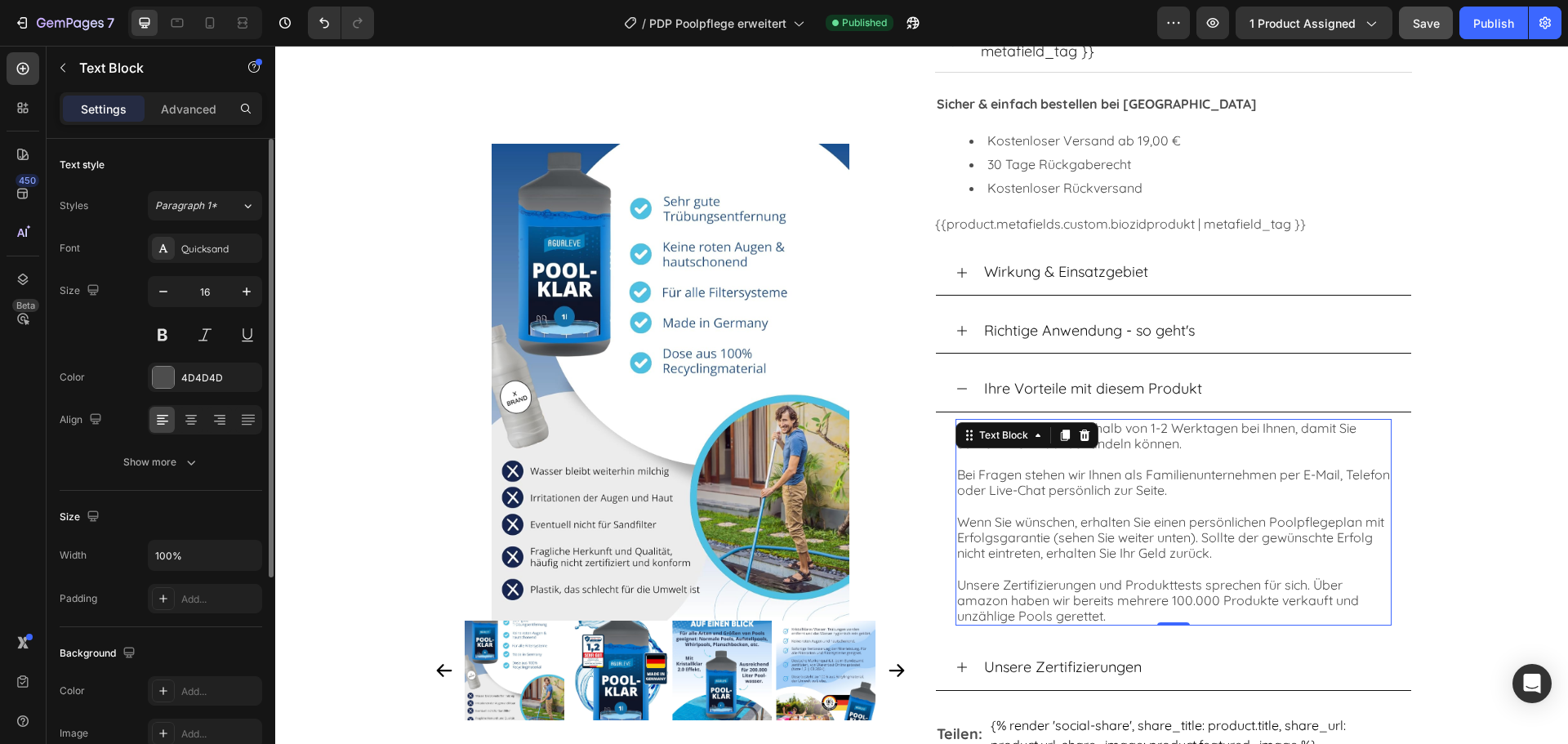
click at [1027, 593] on p "Unsere Zertifizierungen und Produkttests sprechen für sich. Über amazon haben w…" at bounding box center [1173, 601] width 433 height 47
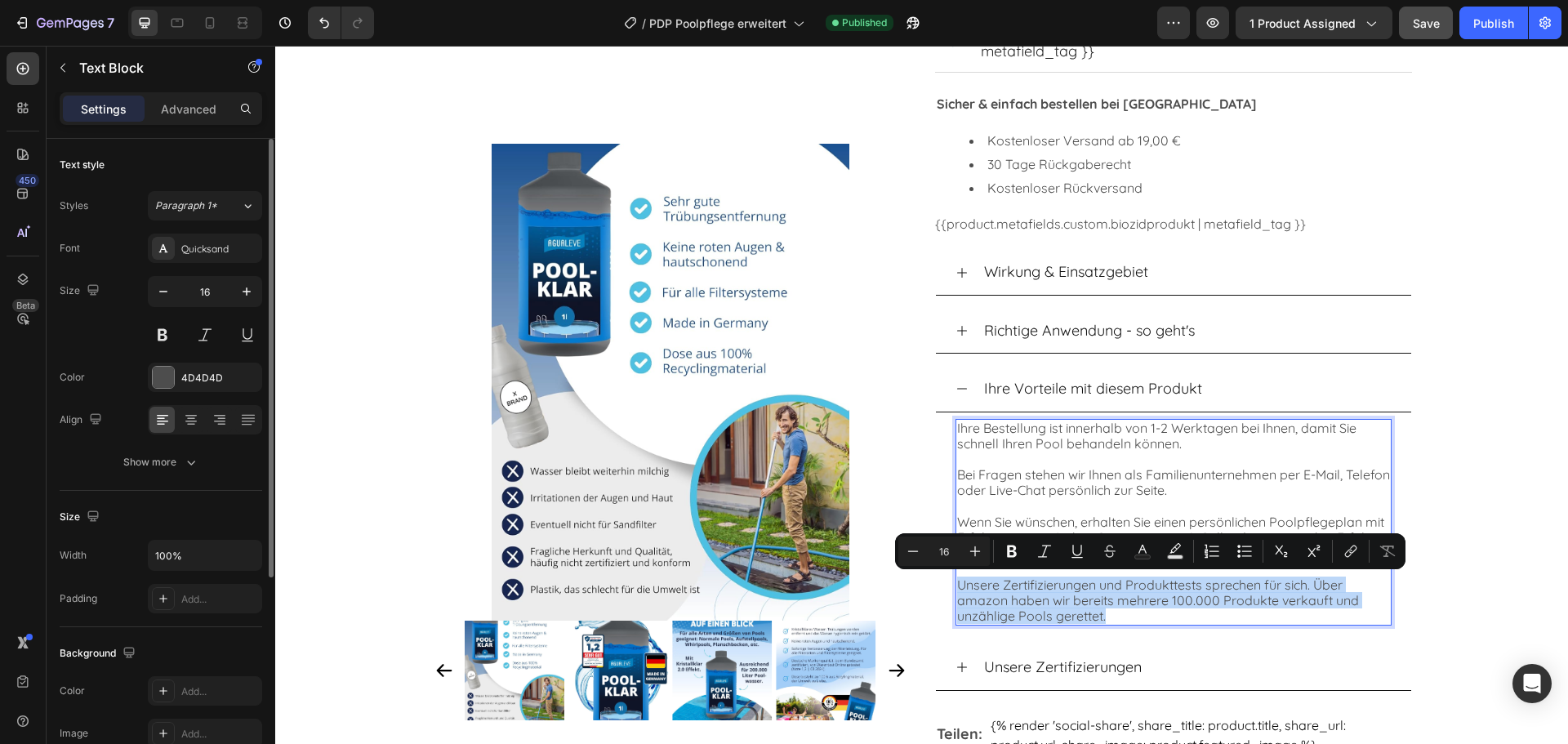
drag, startPoint x: 1103, startPoint y: 615, endPoint x: 954, endPoint y: 588, distance: 151.4
click at [957, 588] on p "Unsere Zertifizierungen und Produkttests sprechen für sich. Über amazon haben w…" at bounding box center [1173, 601] width 433 height 47
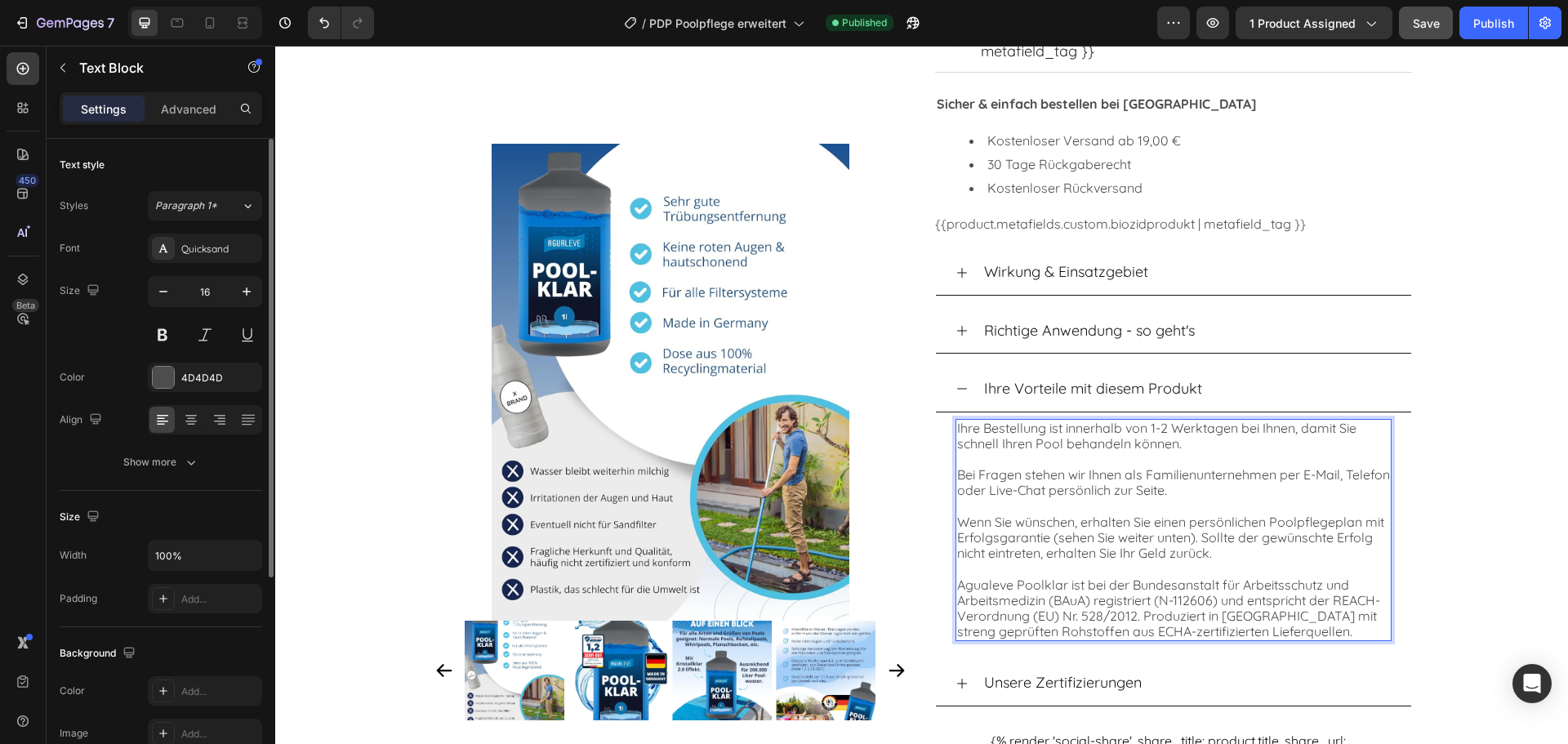
click at [1050, 583] on p "Agualeve Poolklar ist bei der Bundesanstalt für Arbeitsschutz und Arbeitsmedizi…" at bounding box center [1173, 608] width 433 height 63
click at [1060, 583] on p "Agualeve Poolklar ist bei der Bundesanstalt für Arbeitsschutz und Arbeitsmedizi…" at bounding box center [1173, 608] width 433 height 63
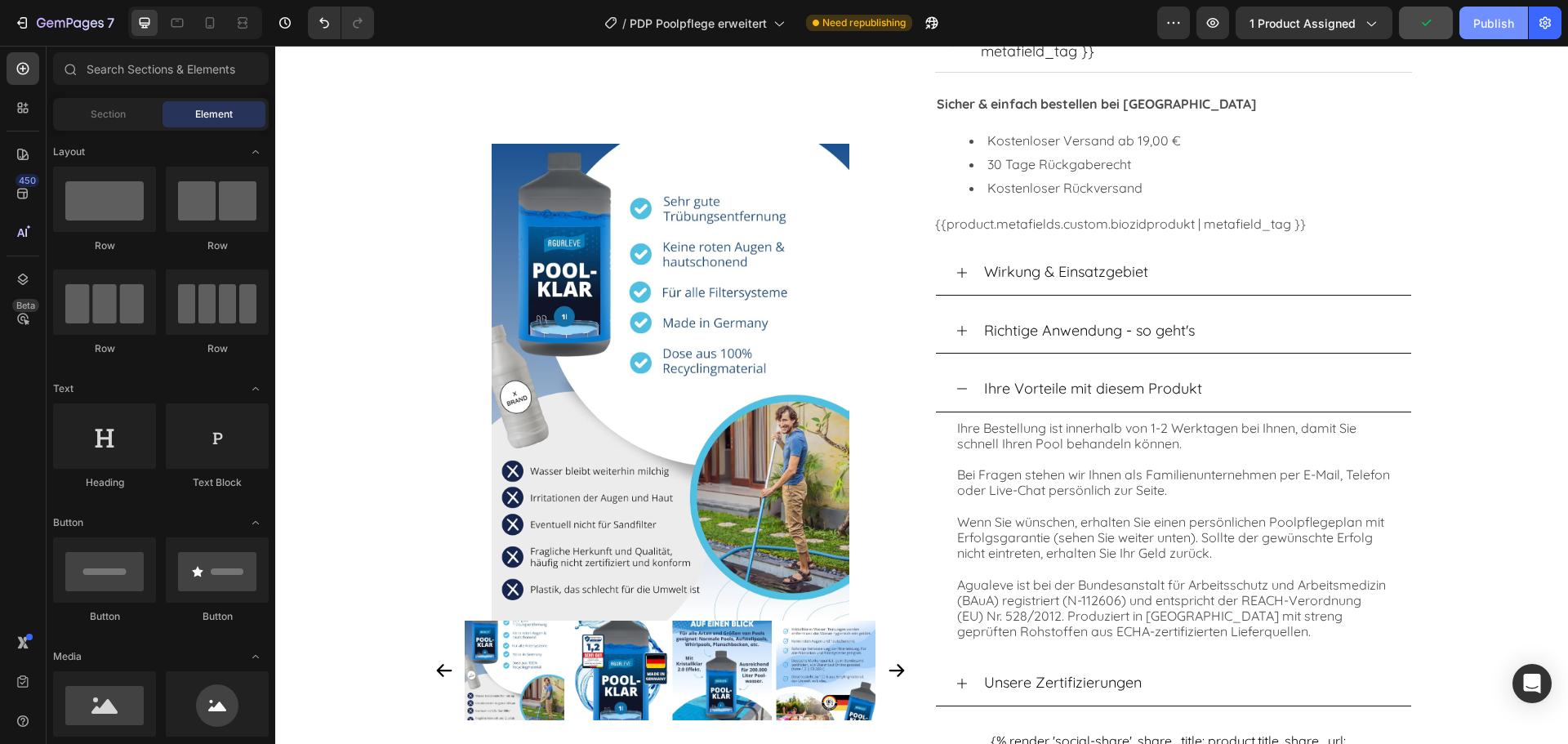
click at [1492, 19] on div "Publish" at bounding box center [1494, 23] width 41 height 17
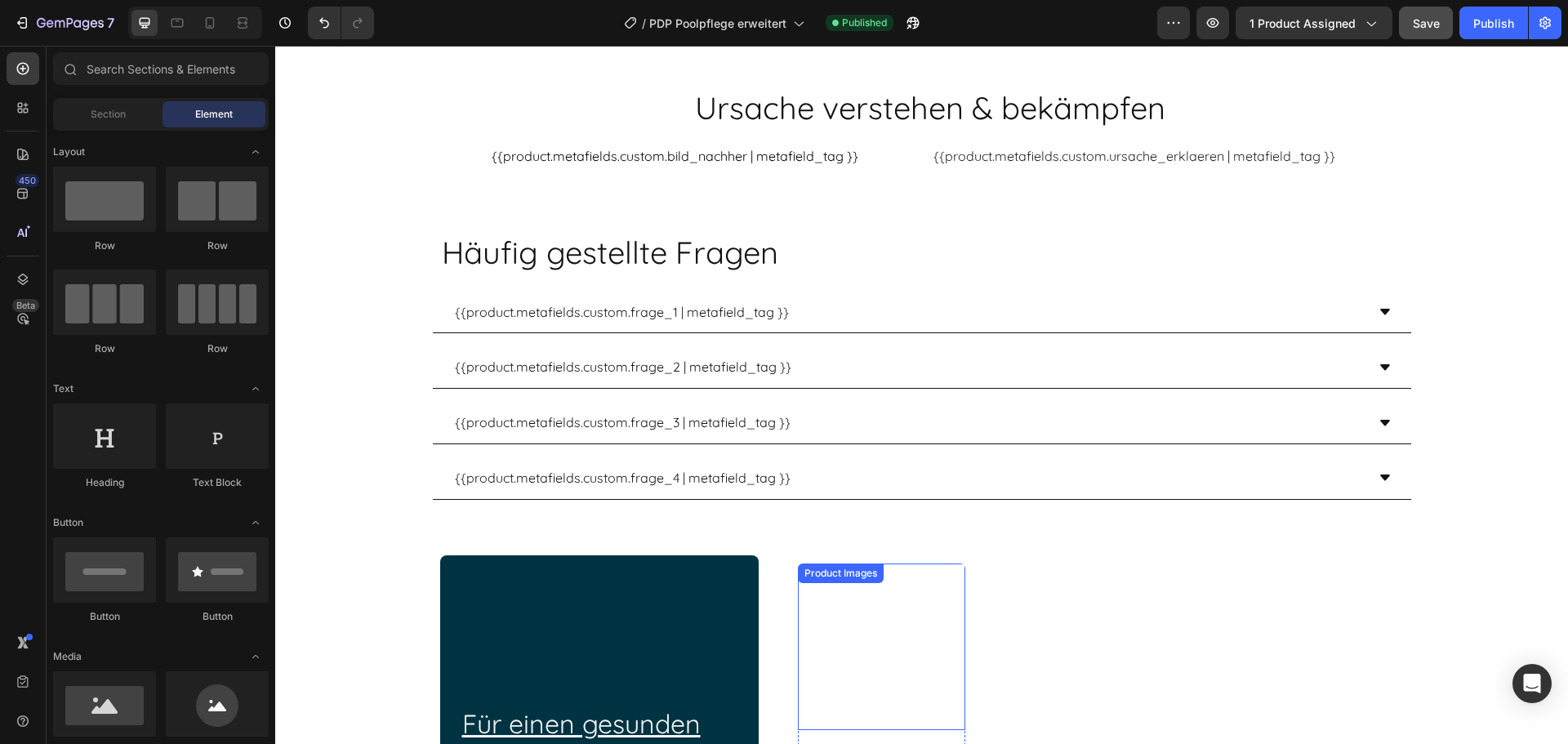
scroll to position [2378, 0]
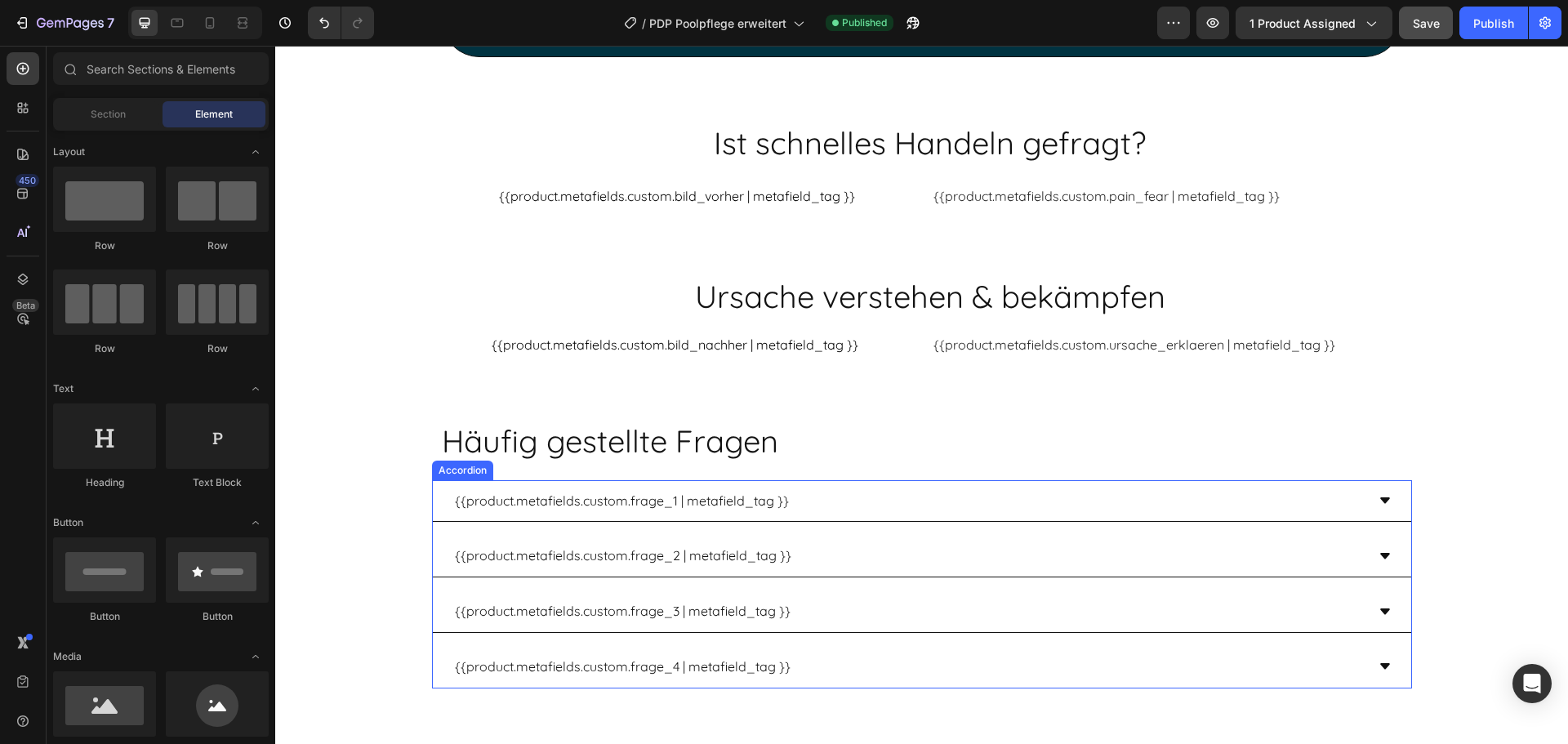
click at [739, 646] on div "{{product.metafields.custom.frage_4 | metafield_tag }}" at bounding box center [922, 667] width 978 height 42
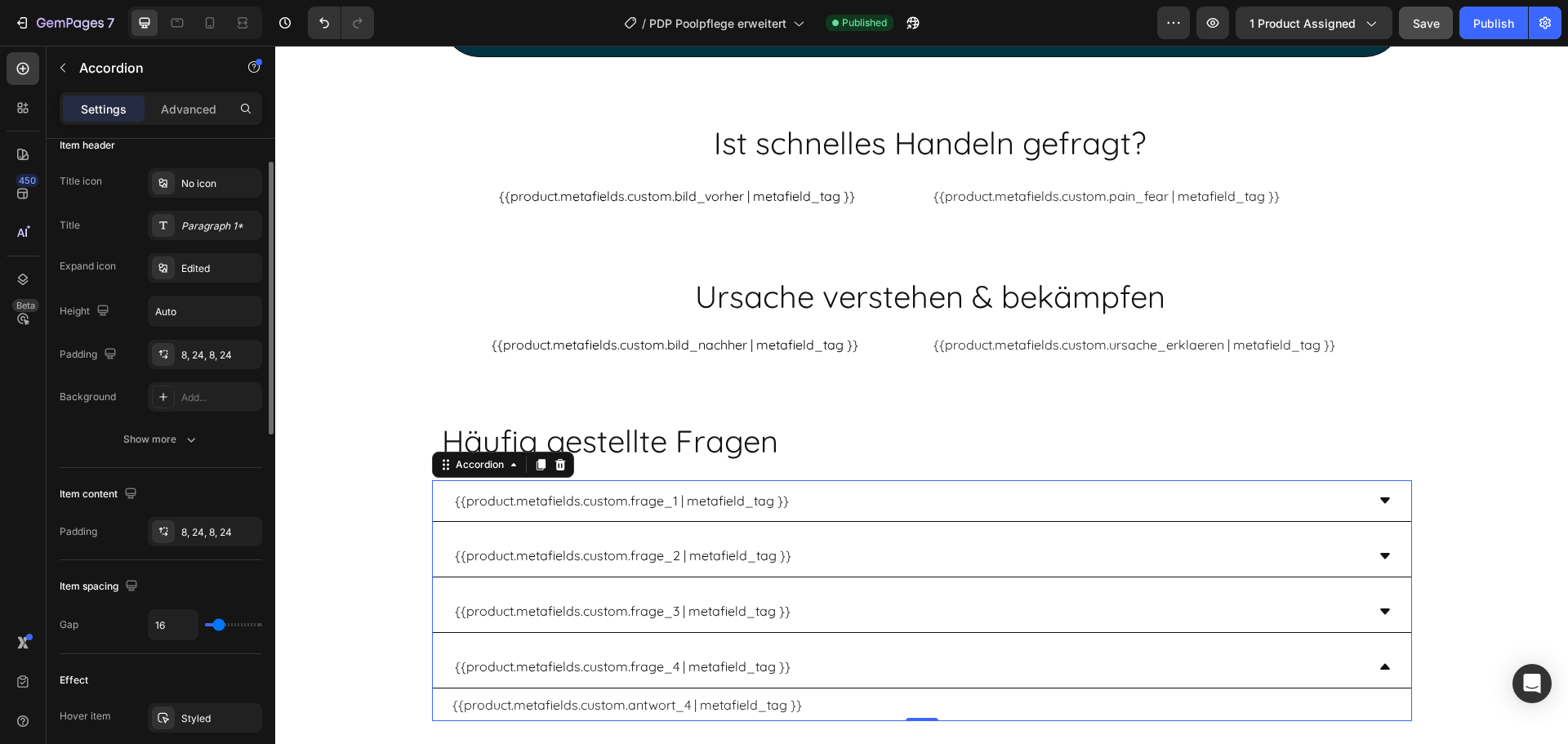
scroll to position [250, 0]
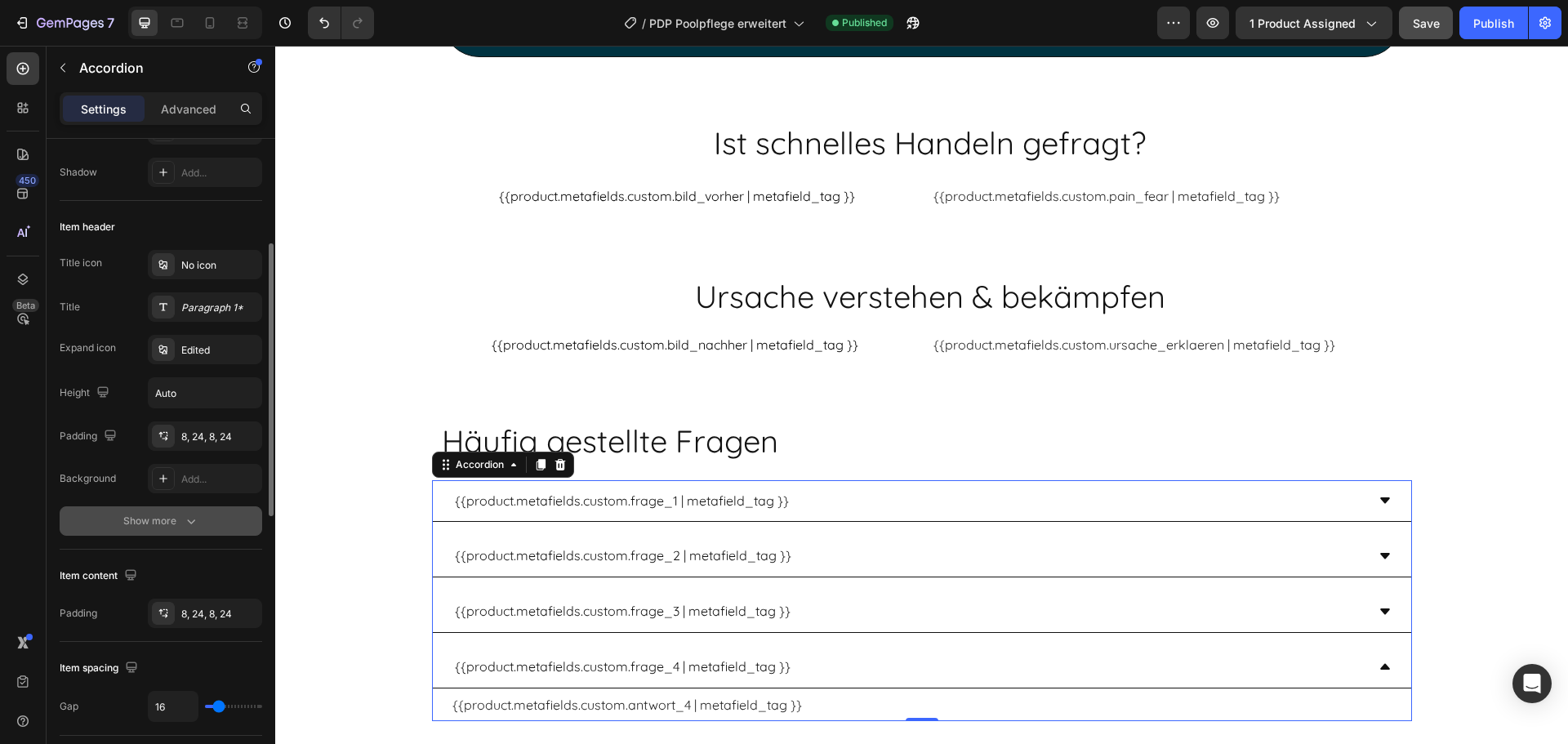
click at [159, 526] on div "Show more" at bounding box center [161, 521] width 76 height 16
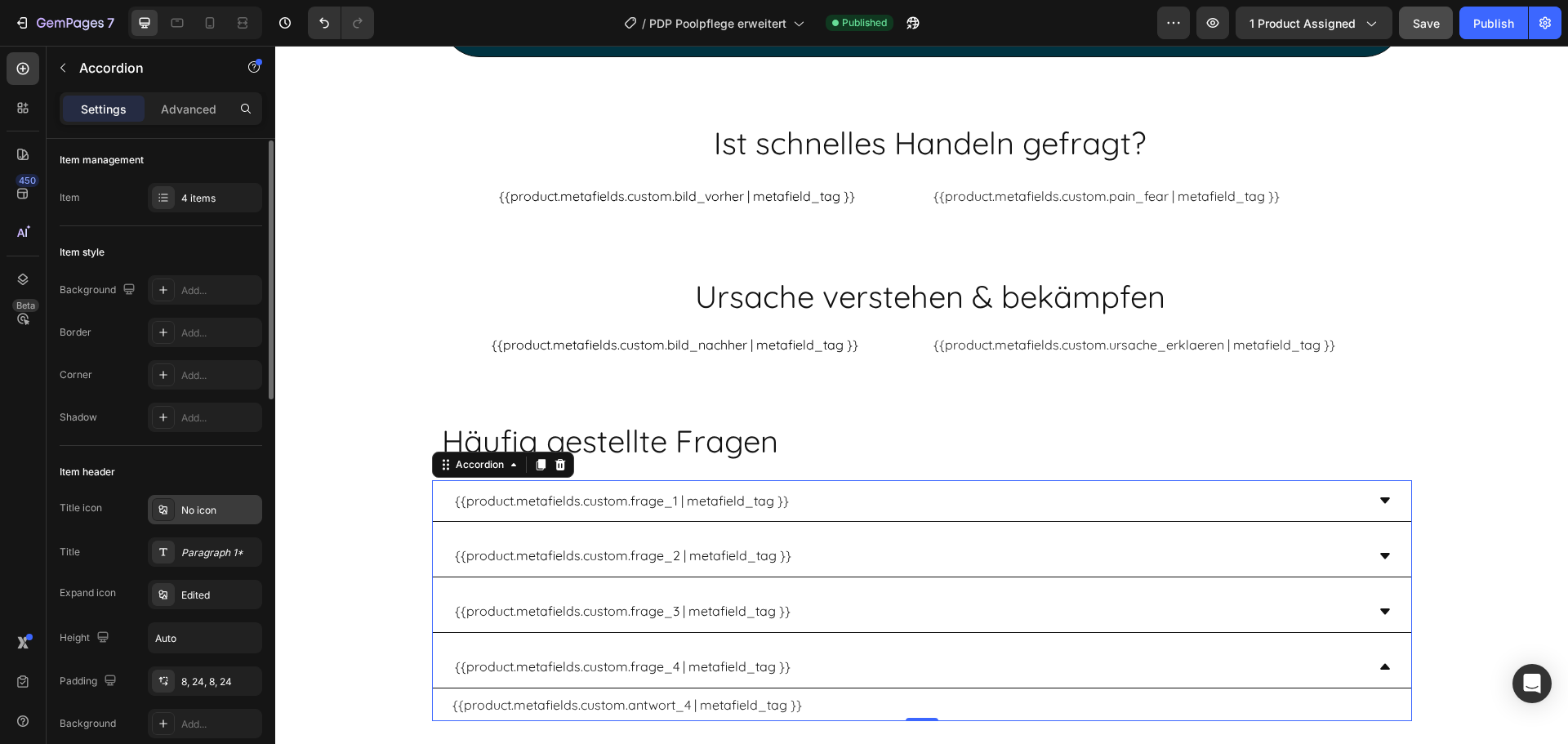
scroll to position [0, 0]
click at [194, 98] on div "Advanced" at bounding box center [188, 108] width 82 height 26
type input "100%"
type input "100"
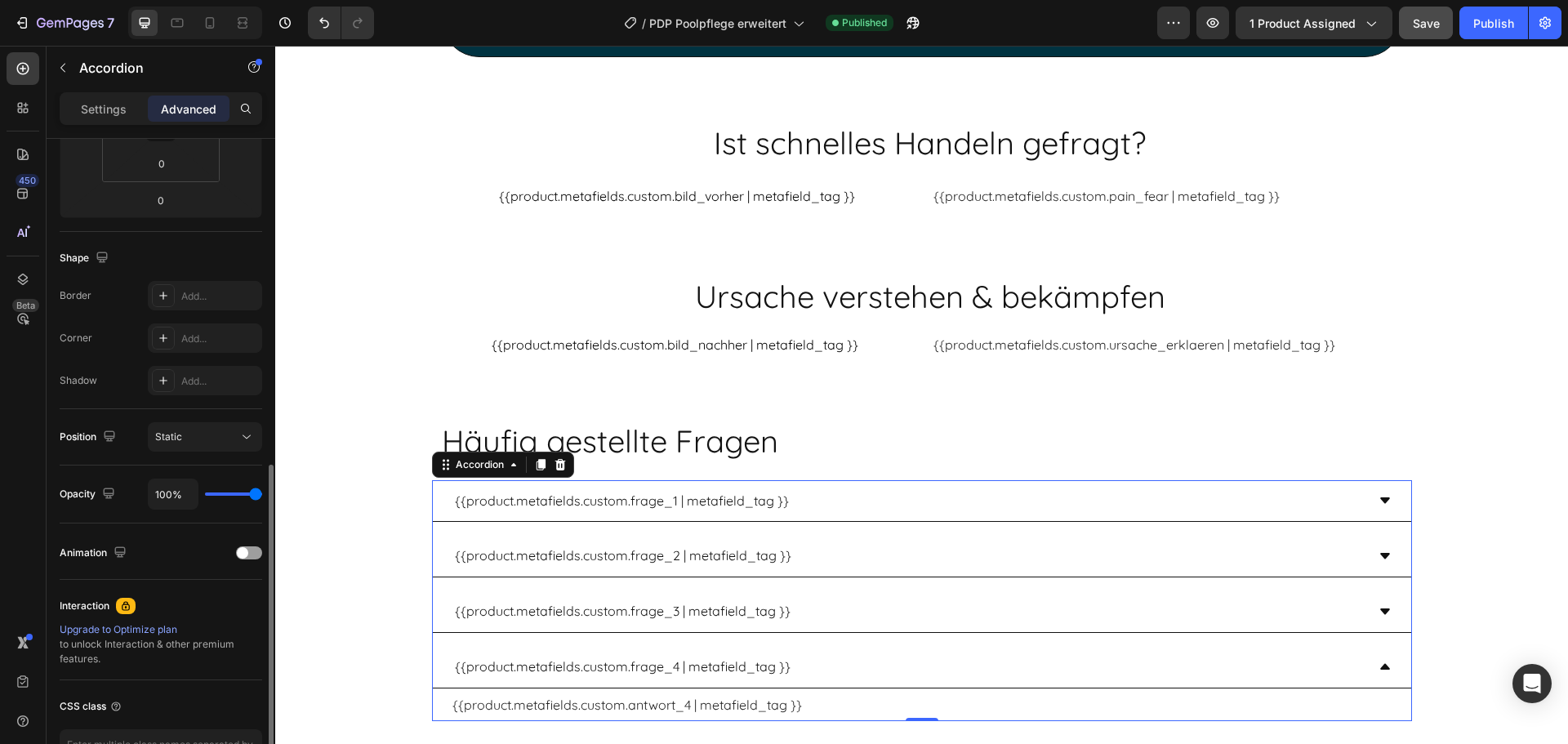
scroll to position [438, 0]
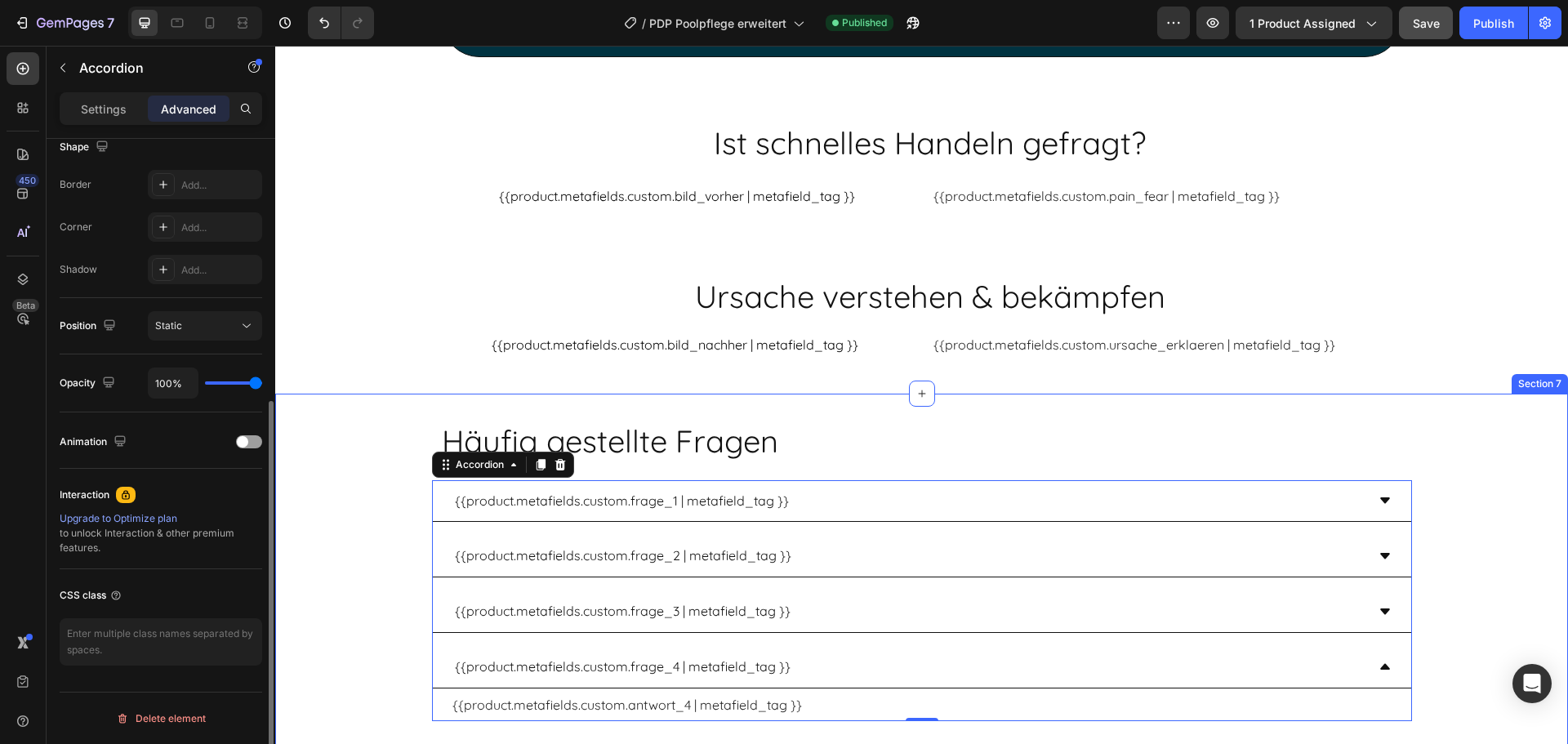
click at [372, 459] on div "Häufig gestellte Fragen Heading {{product.metafields.custom.frage_1 | metafield…" at bounding box center [922, 577] width 1293 height 314
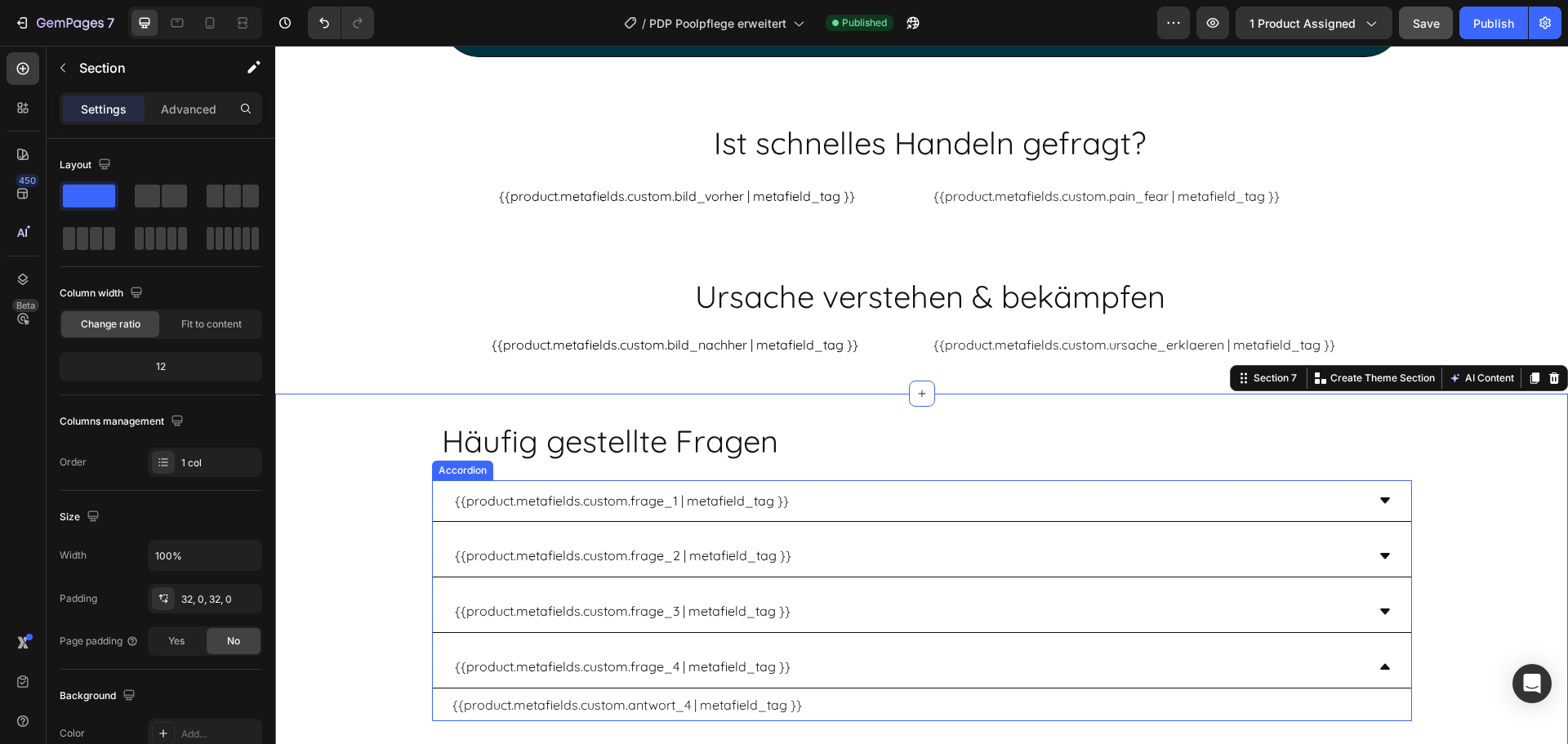
click at [452, 487] on div "{{product.metafields.custom.frage_1 | metafield_tag }}" at bounding box center [621, 500] width 339 height 28
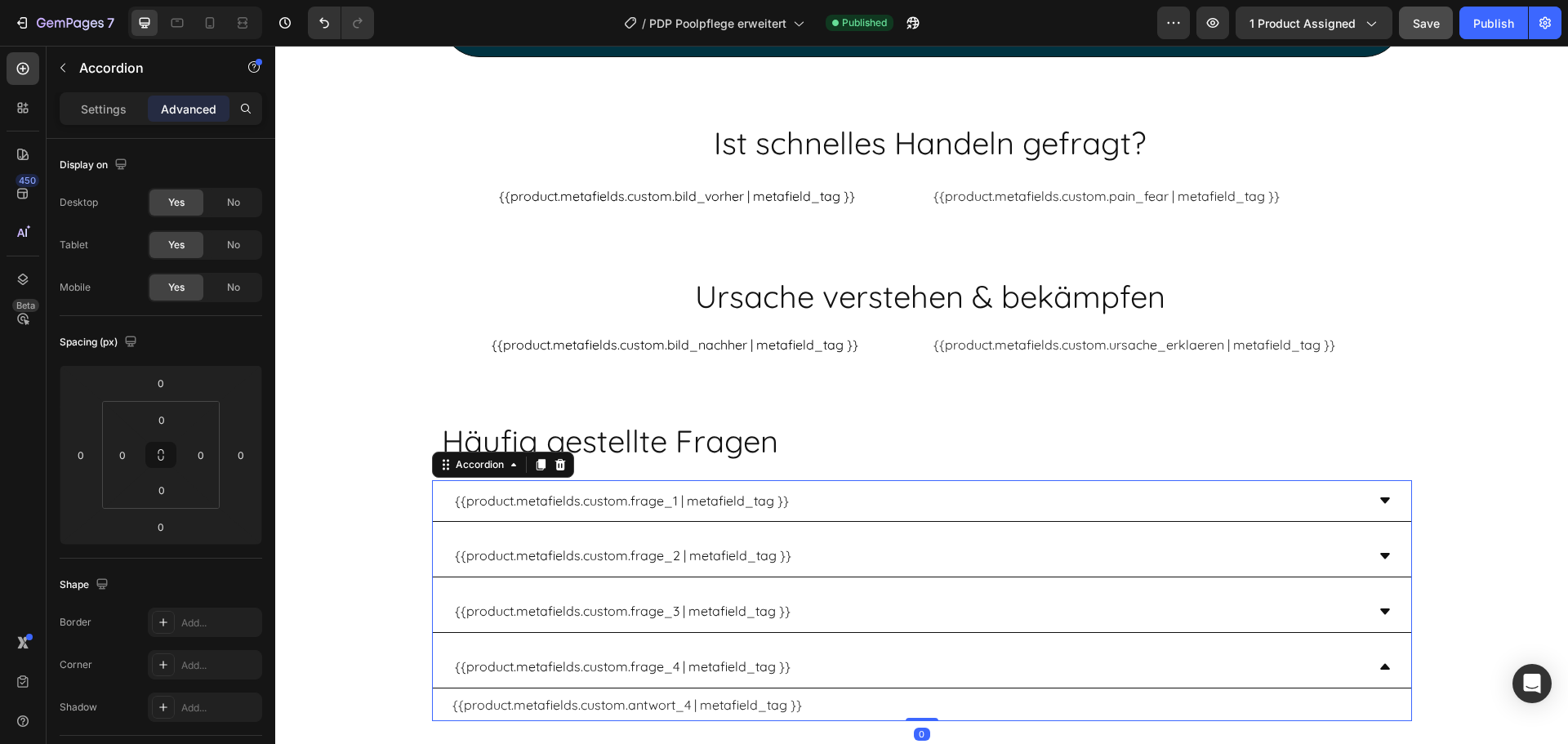
click at [437, 481] on div "{{product.metafields.custom.frage_1 | metafield_tag }}" at bounding box center [922, 501] width 978 height 42
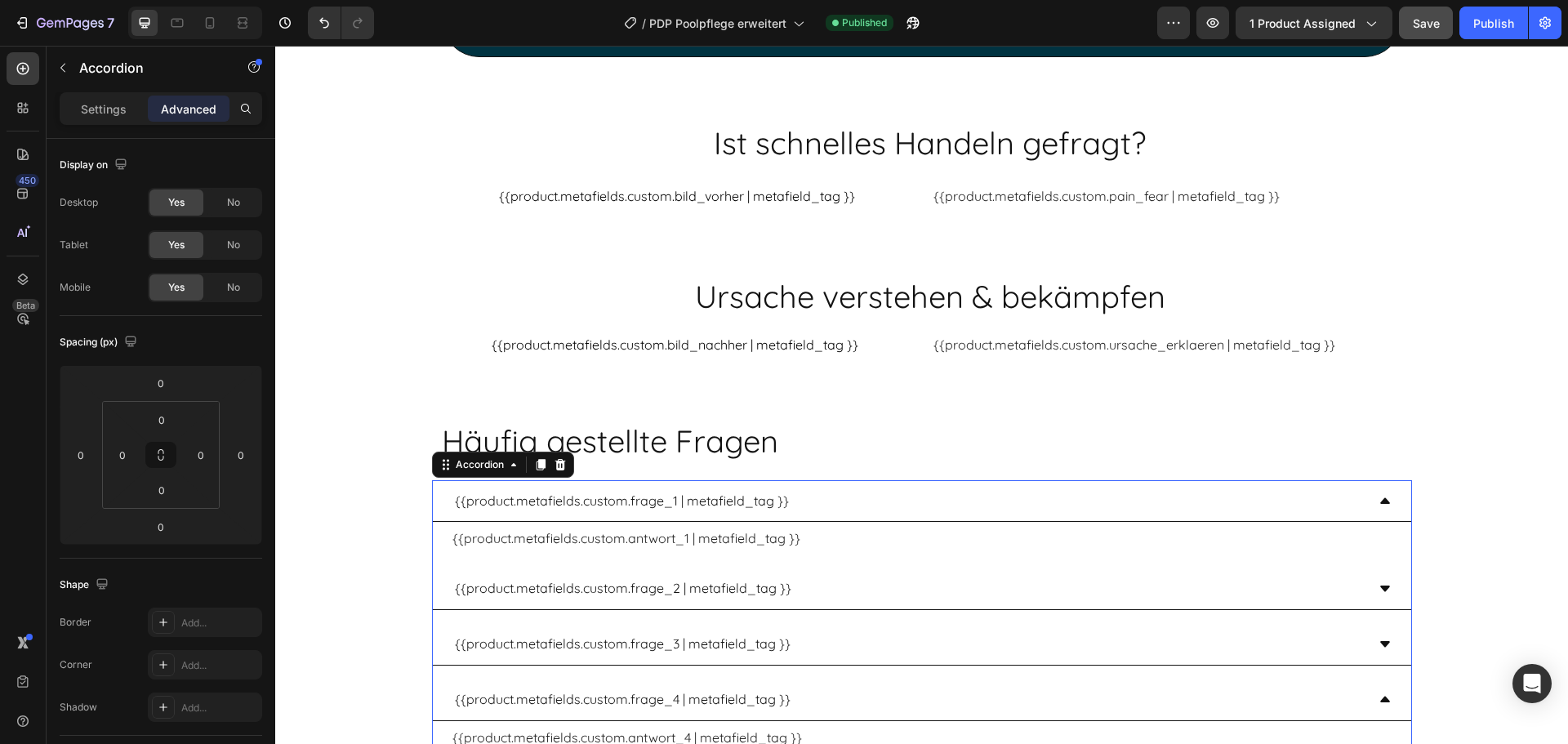
click at [433, 481] on div "{{product.metafields.custom.frage_1 | metafield_tag }}" at bounding box center [922, 501] width 978 height 42
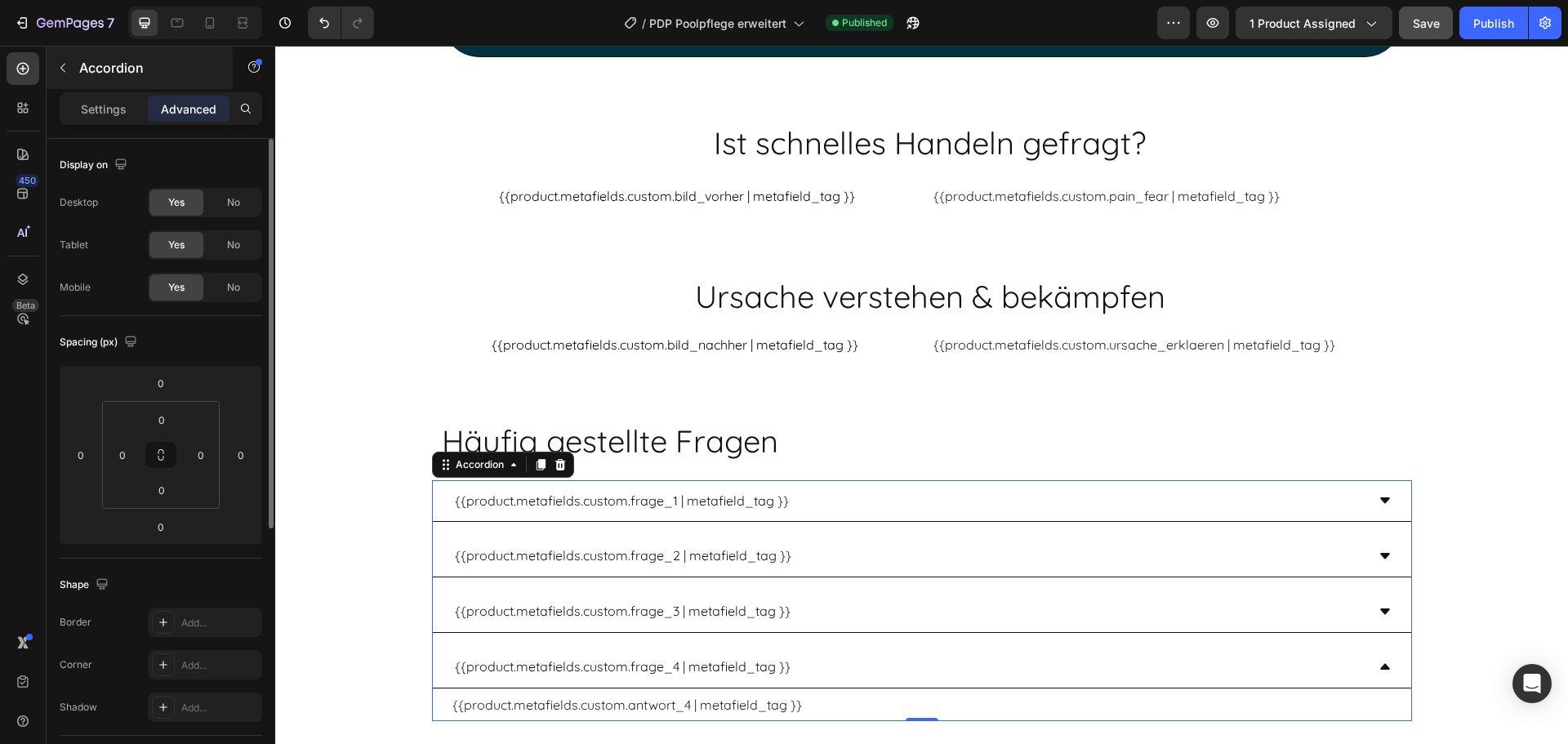
click at [103, 87] on div "Accordion" at bounding box center [139, 67] width 186 height 42
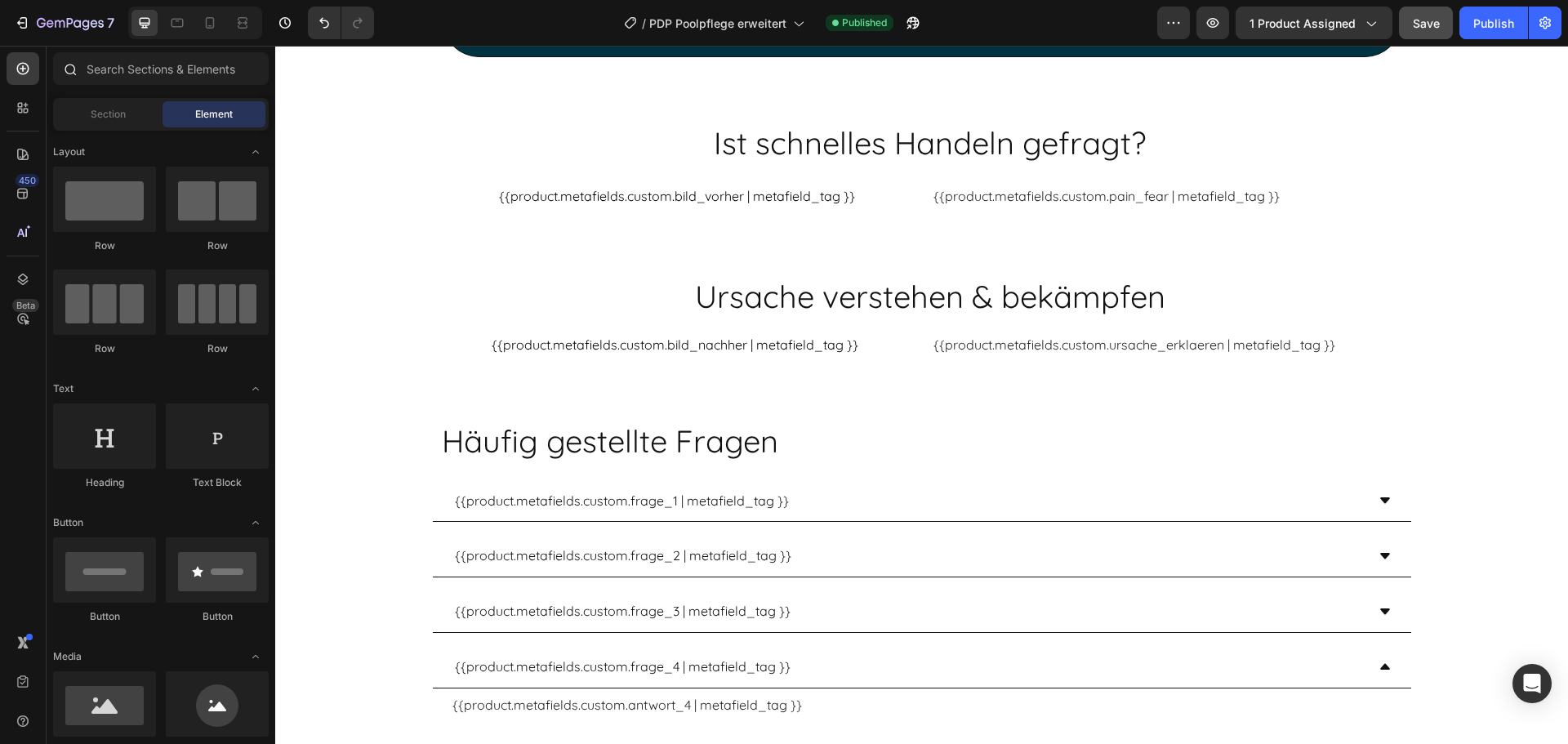
click at [81, 66] on div at bounding box center [70, 69] width 33 height 33
click at [123, 68] on input "text" at bounding box center [160, 69] width 215 height 33
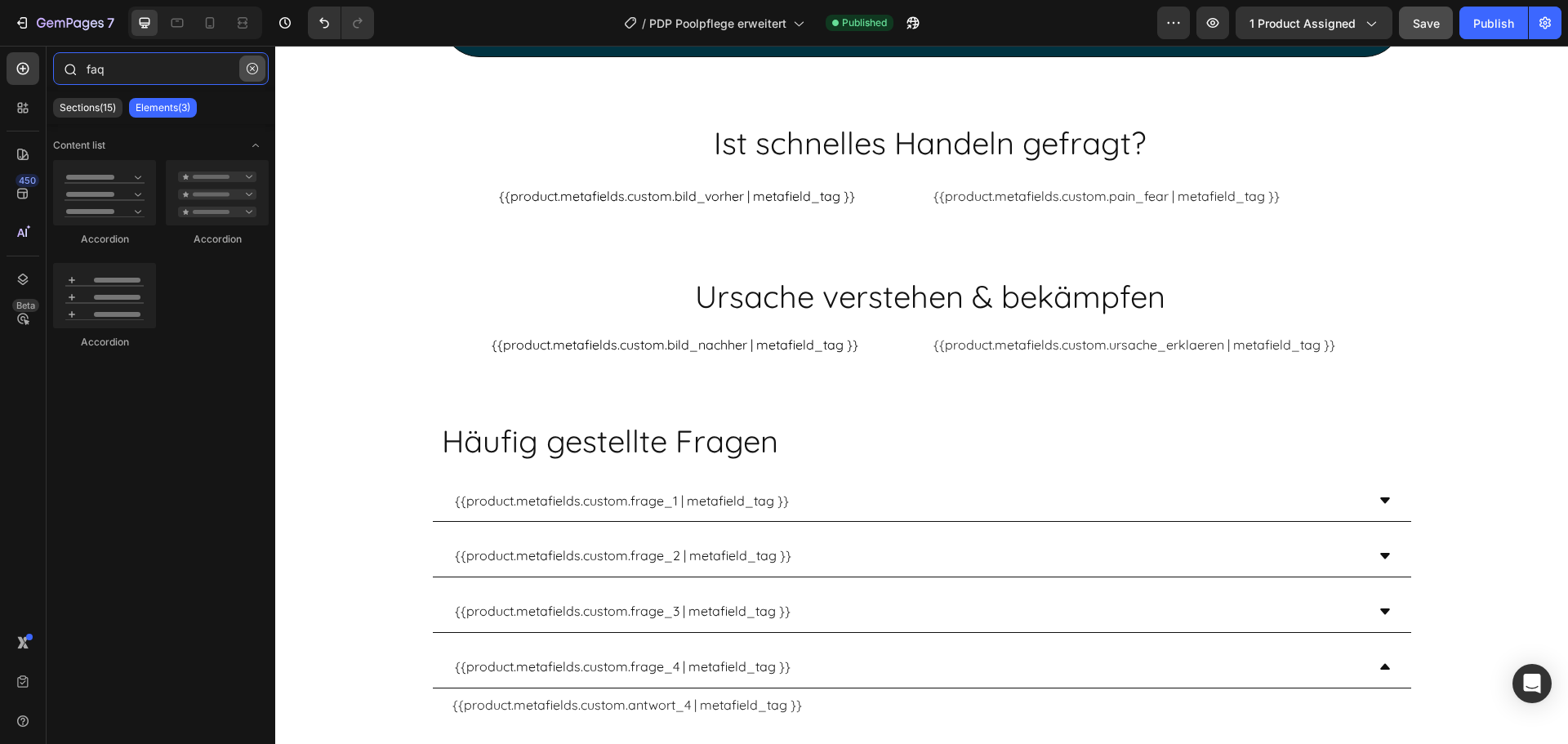
type input "faq"
click at [251, 71] on icon "button" at bounding box center [251, 68] width 11 height 11
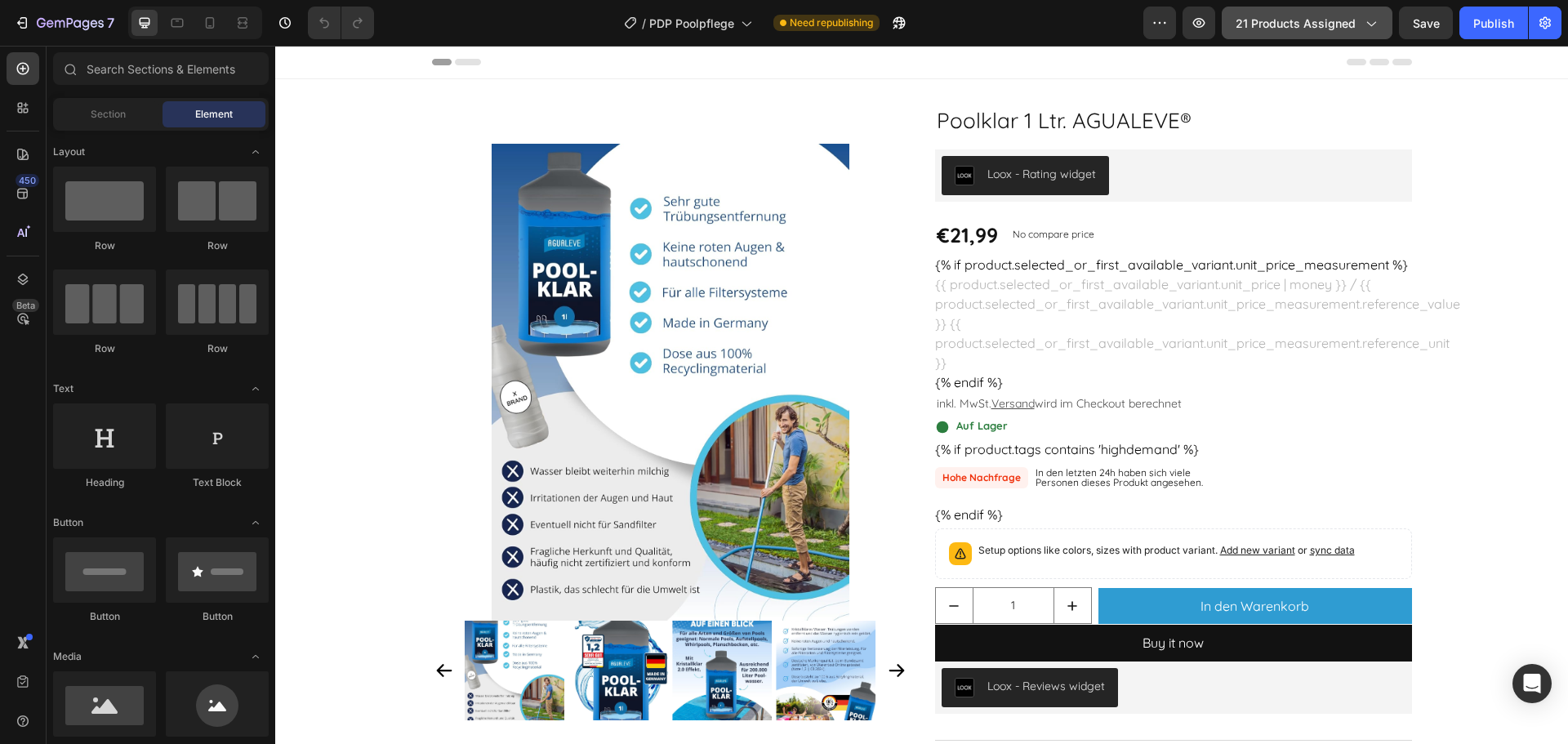
click at [1310, 22] on span "21 products assigned" at bounding box center [1296, 23] width 120 height 17
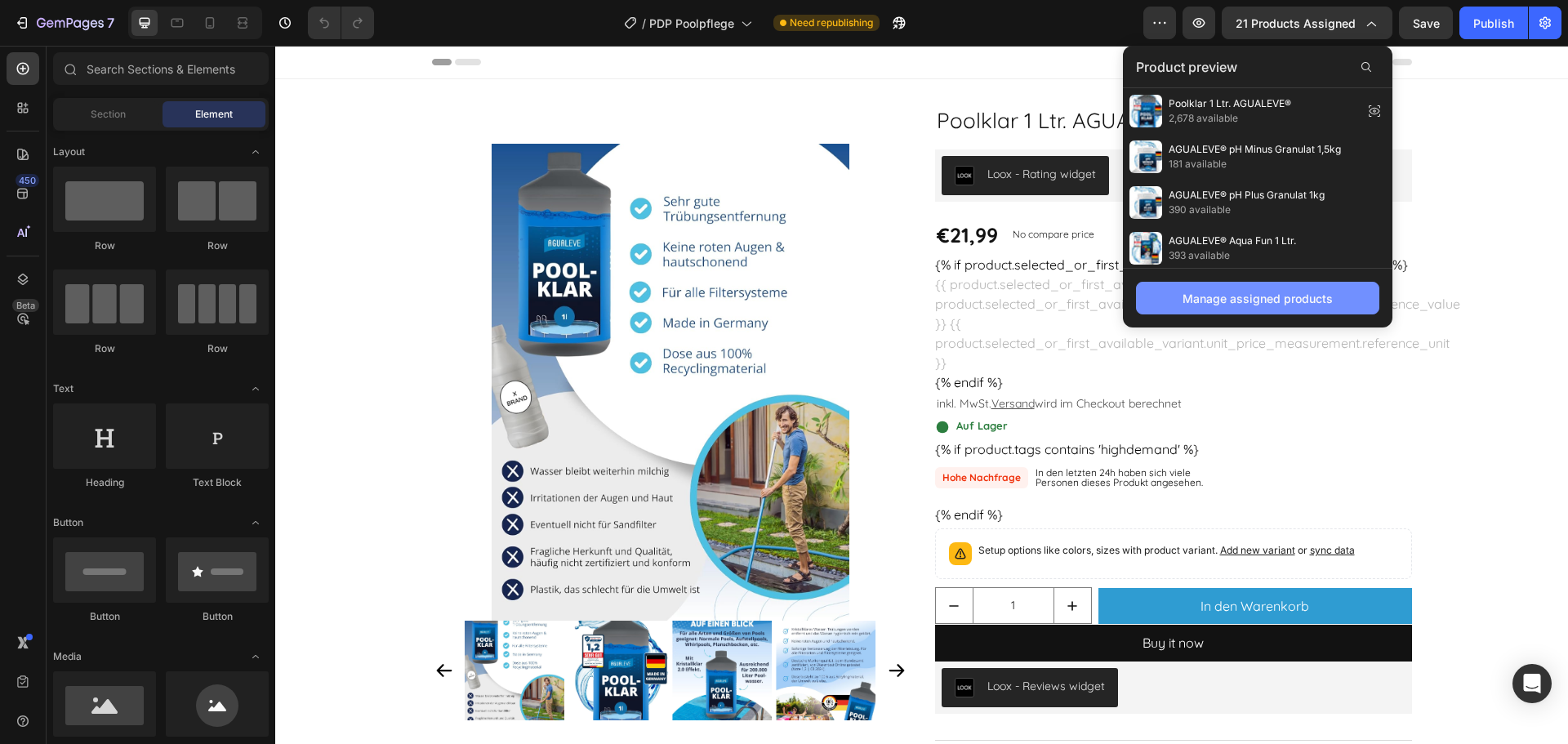
click at [1246, 303] on div "Manage assigned products" at bounding box center [1257, 299] width 150 height 17
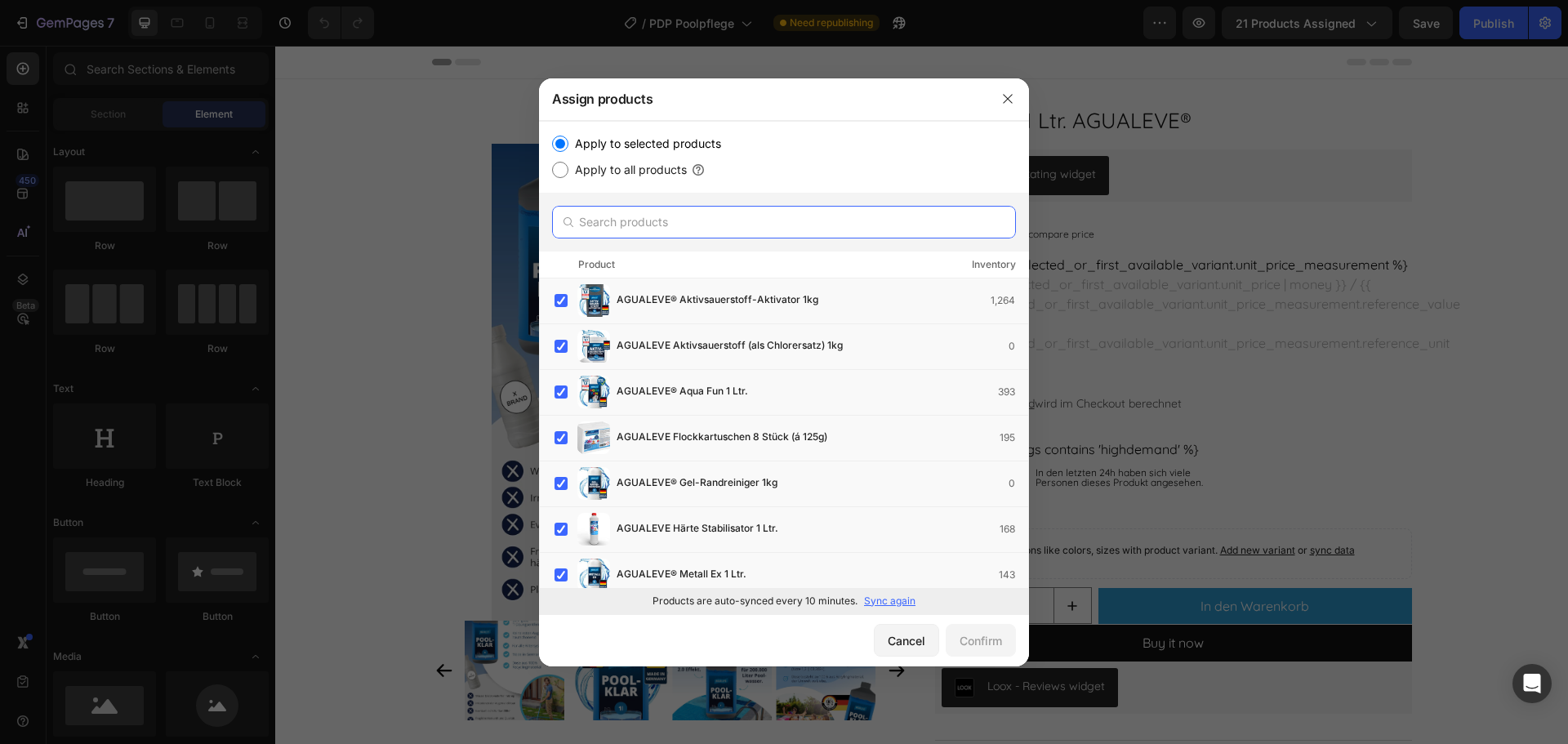
click at [654, 218] on input "text" at bounding box center [784, 222] width 464 height 33
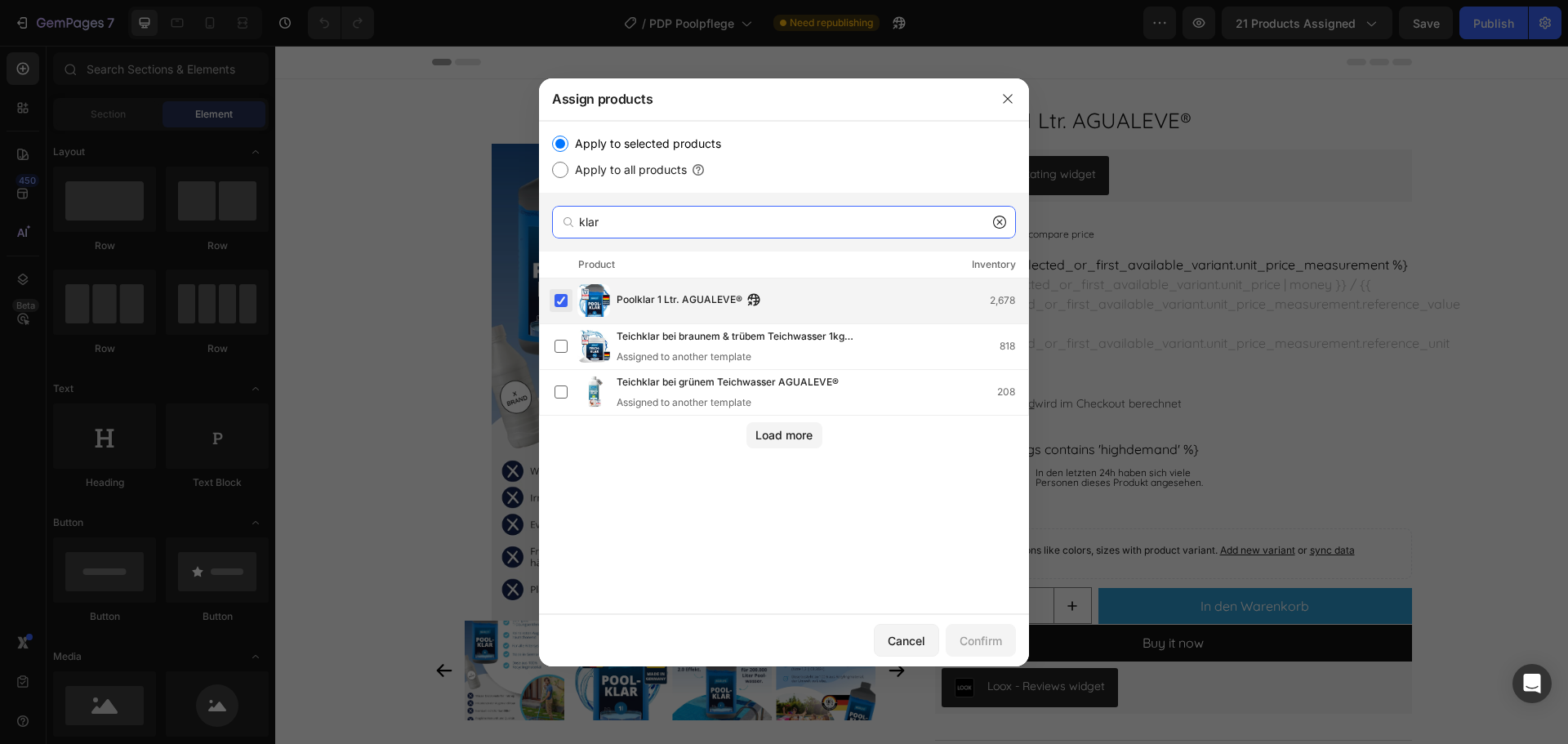
type input "klar"
click at [556, 298] on label at bounding box center [560, 300] width 13 height 13
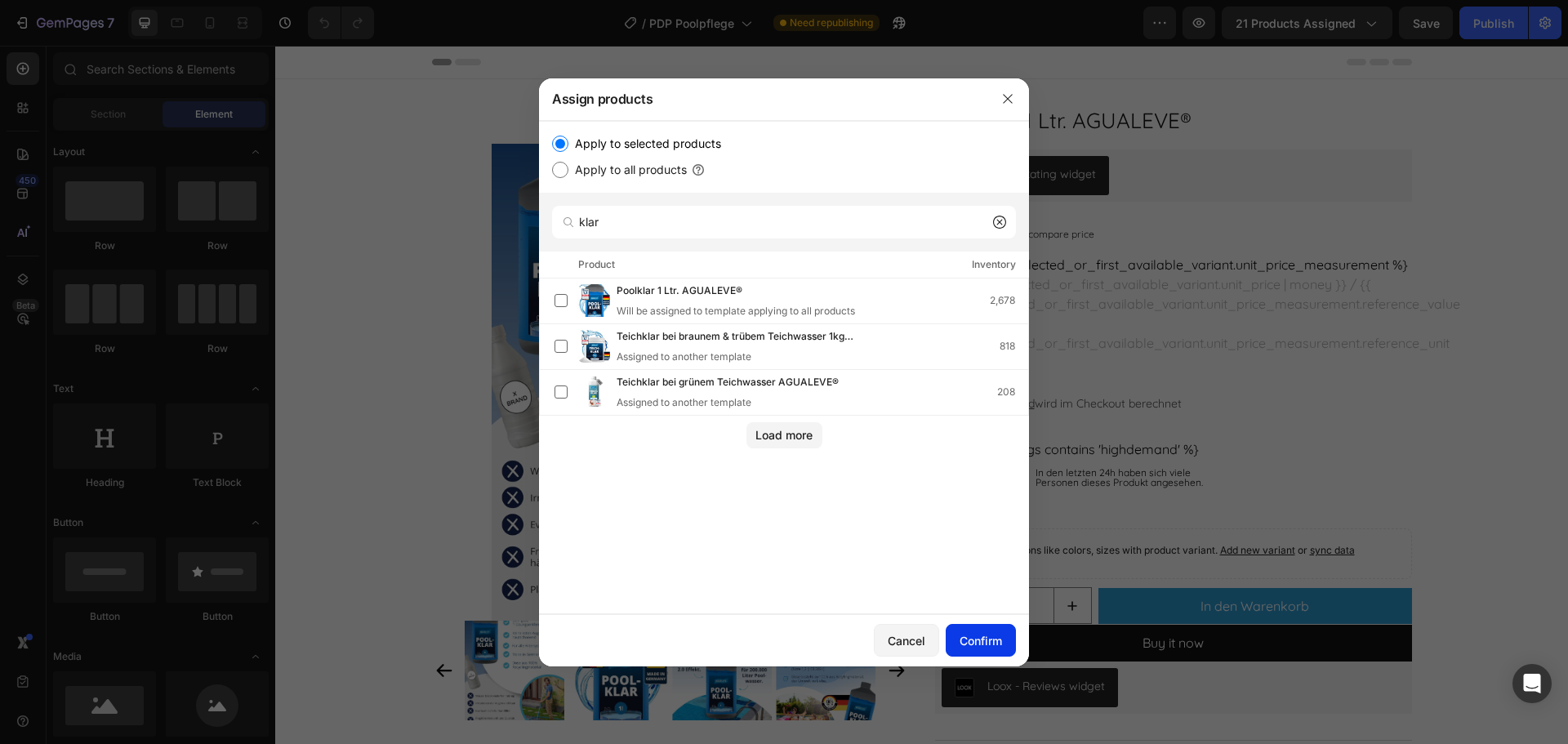
click at [981, 638] on div "Confirm" at bounding box center [980, 641] width 42 height 17
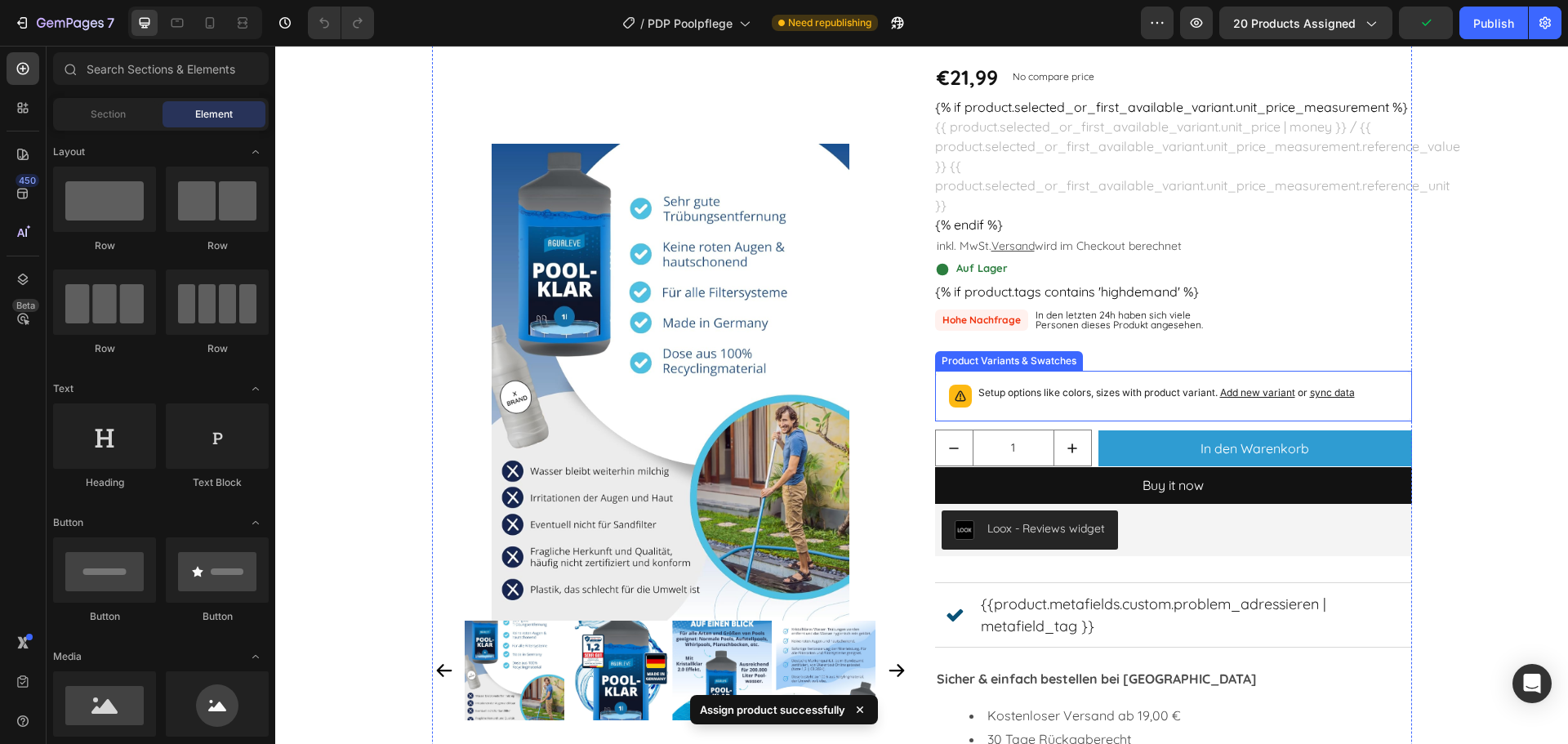
scroll to position [163, 0]
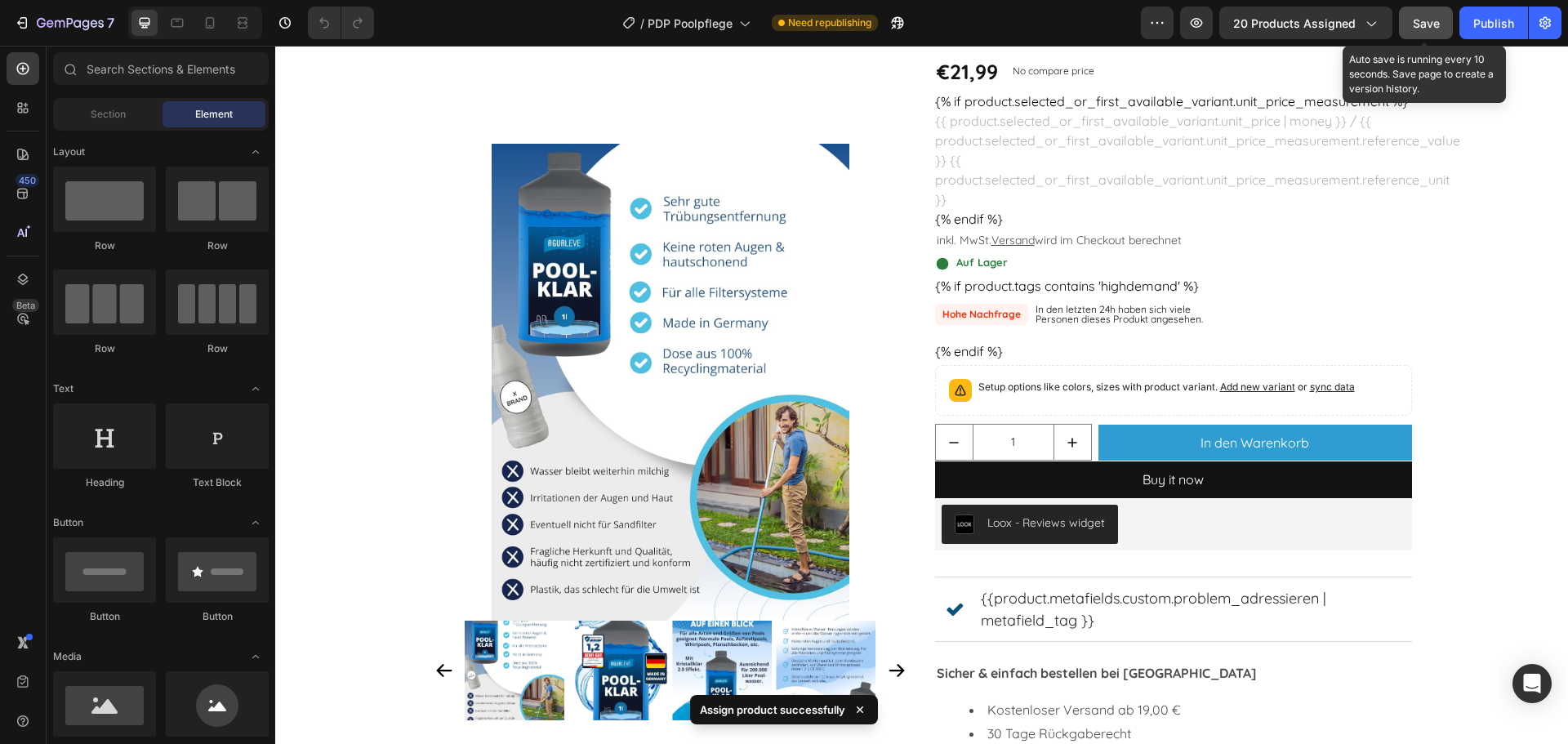
click at [1429, 15] on div "Save" at bounding box center [1426, 23] width 27 height 17
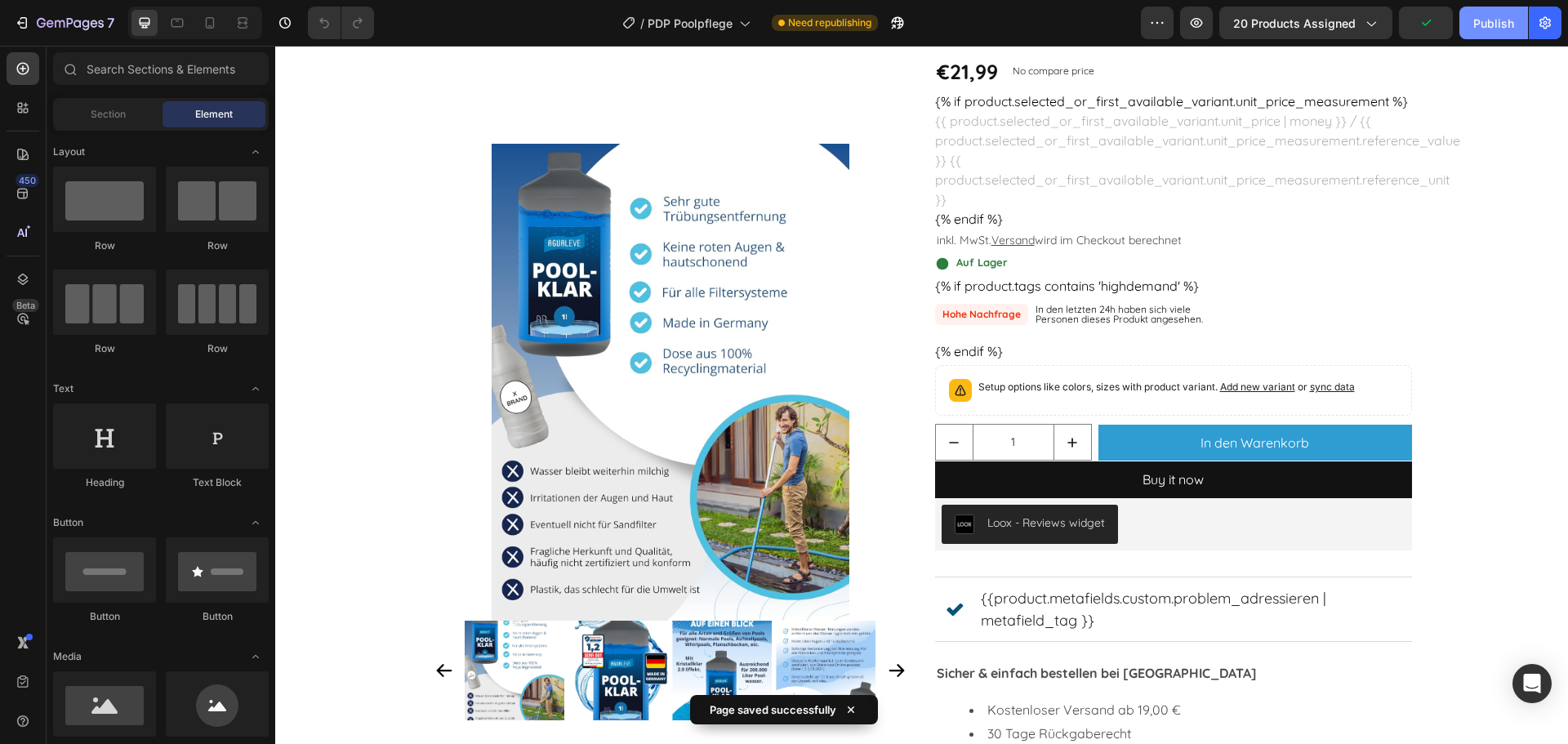
click at [1488, 26] on div "Publish" at bounding box center [1494, 23] width 41 height 17
